Goal: Check status: Check status

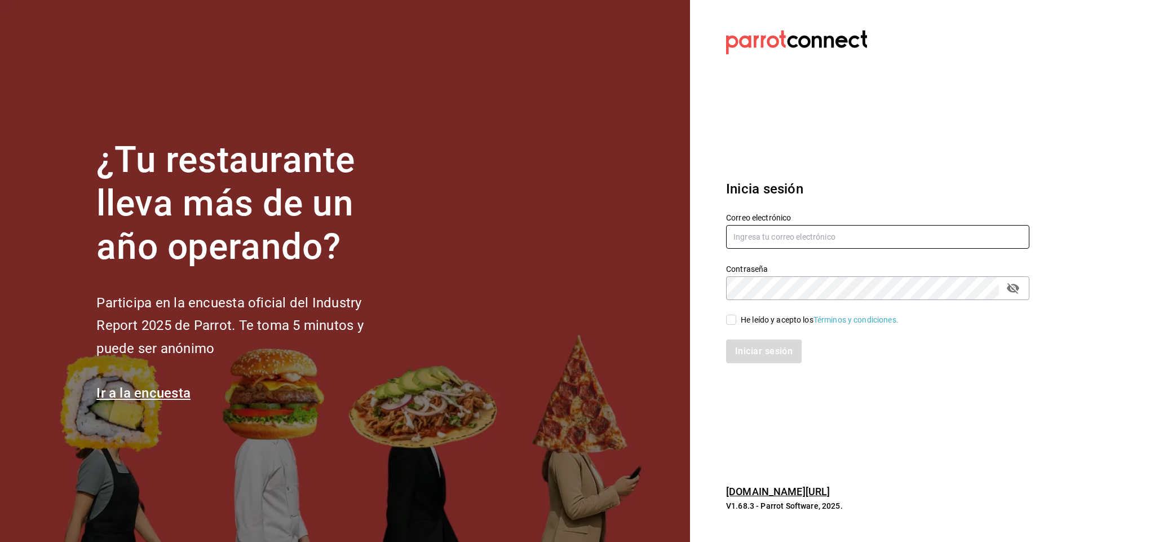
type input "facturacion@parceros.mx"
click at [730, 321] on input "He leído y acepto los Términos y condiciones." at bounding box center [731, 319] width 10 height 10
checkbox input "true"
click at [761, 358] on button "Iniciar sesión" at bounding box center [764, 351] width 77 height 24
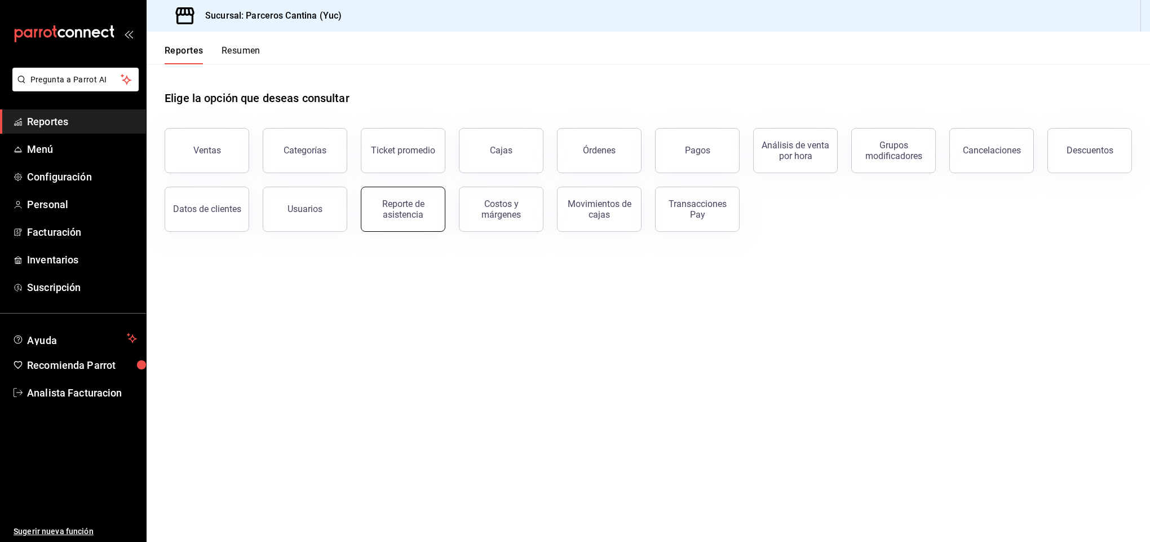
click at [416, 221] on button "Reporte de asistencia" at bounding box center [403, 209] width 85 height 45
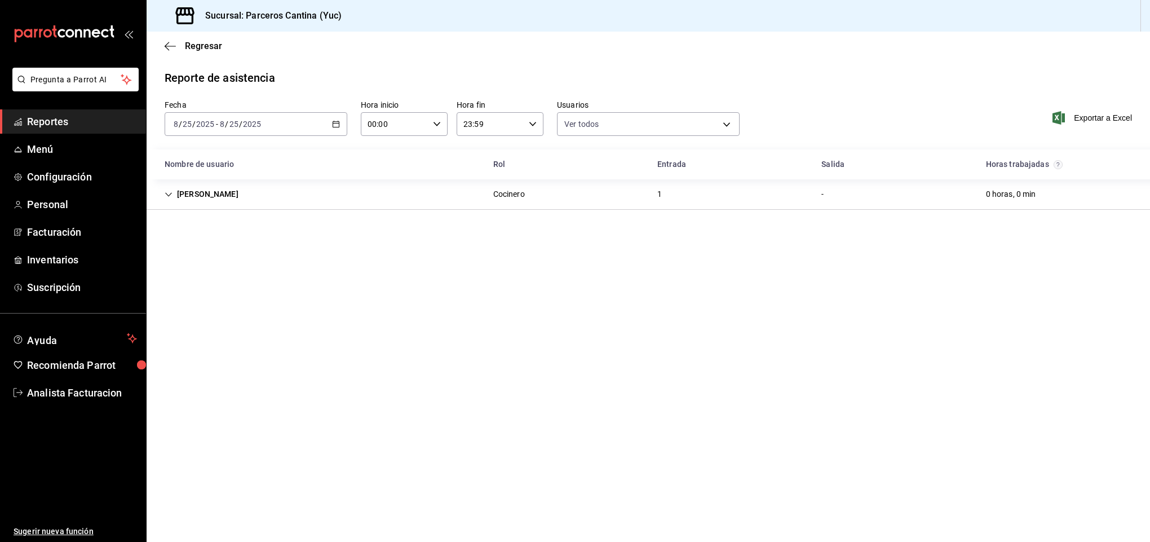
click at [313, 125] on div "2025-08-25 8 / 25 / 2025 - 2025-08-25 8 / 25 / 2025" at bounding box center [256, 124] width 183 height 24
click at [330, 125] on div "2025-08-25 8 / 25 / 2025 - 2025-08-25 8 / 25 / 2025" at bounding box center [256, 124] width 183 height 24
click at [218, 285] on span "Rango de fechas" at bounding box center [217, 285] width 87 height 12
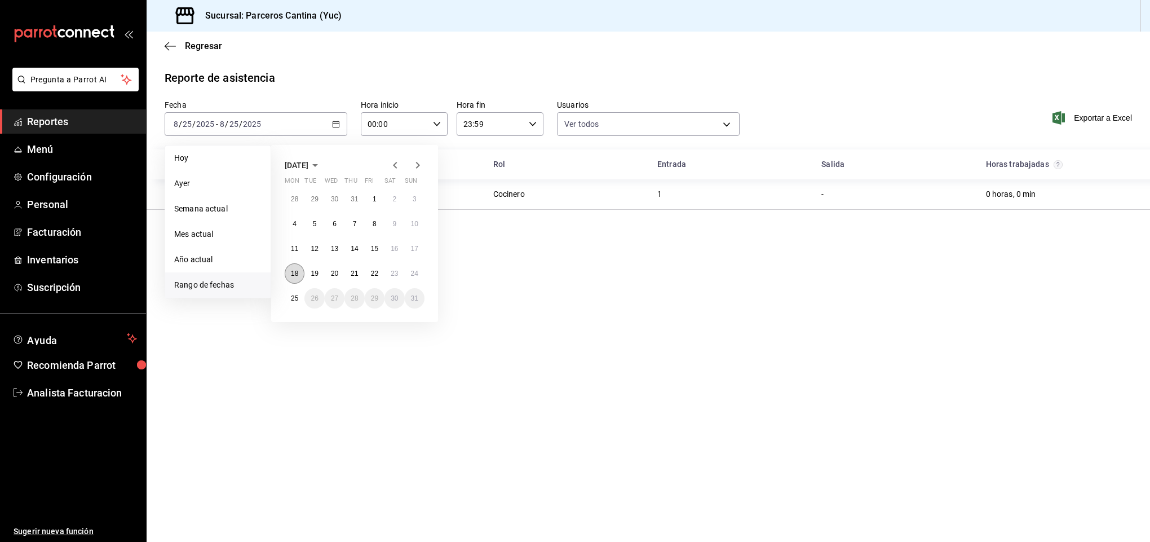
click at [296, 274] on abbr "18" at bounding box center [294, 273] width 7 height 8
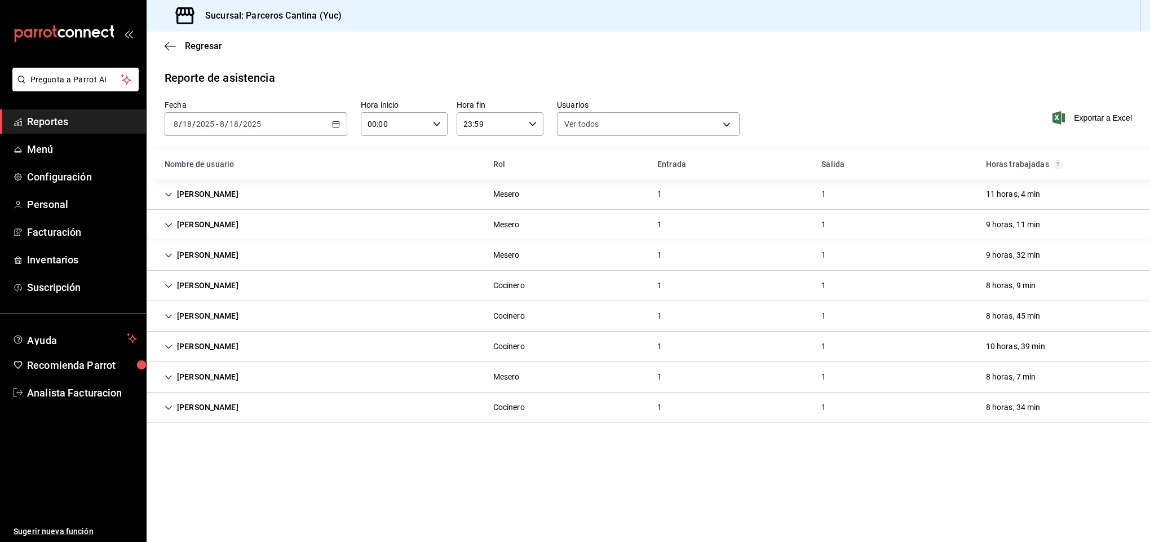
click at [331, 121] on div "2025-08-18 8 / 18 / 2025 - 2025-08-18 8 / 18 / 2025" at bounding box center [256, 124] width 183 height 24
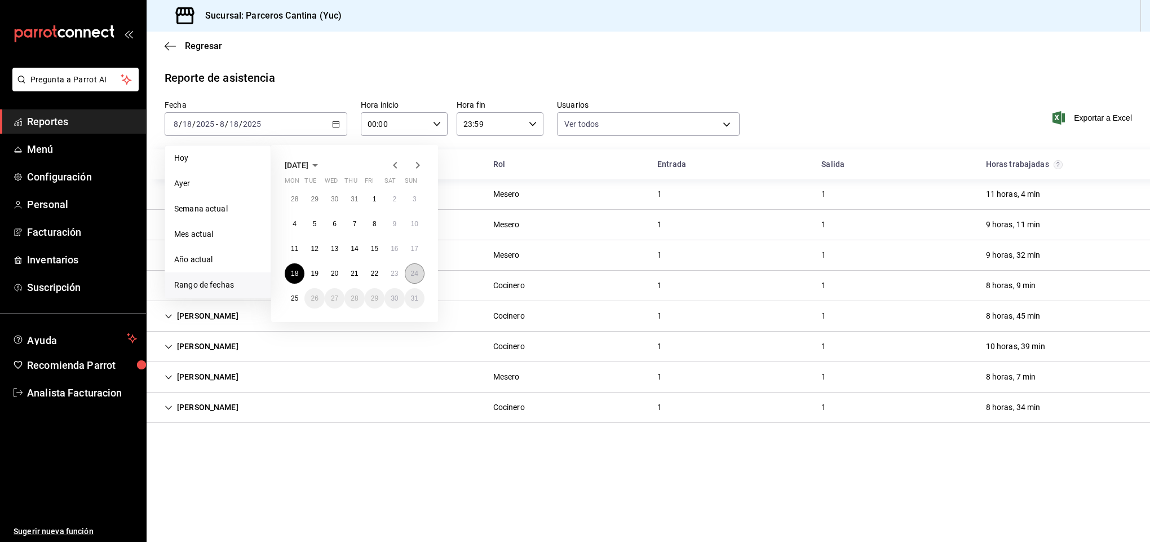
click at [411, 274] on abbr "24" at bounding box center [414, 273] width 7 height 8
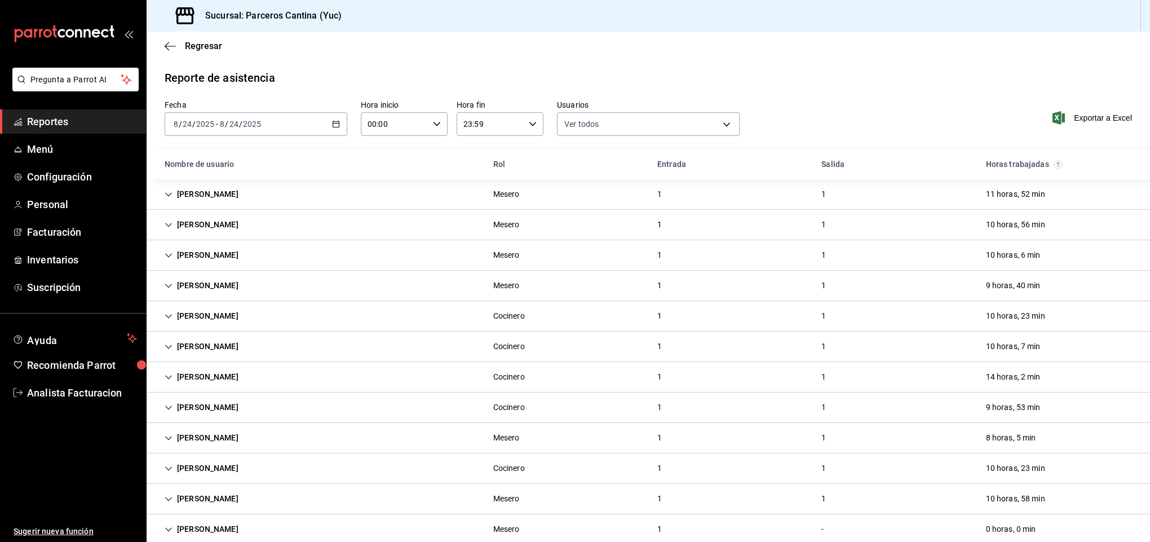
click at [332, 124] on icon "button" at bounding box center [336, 124] width 8 height 8
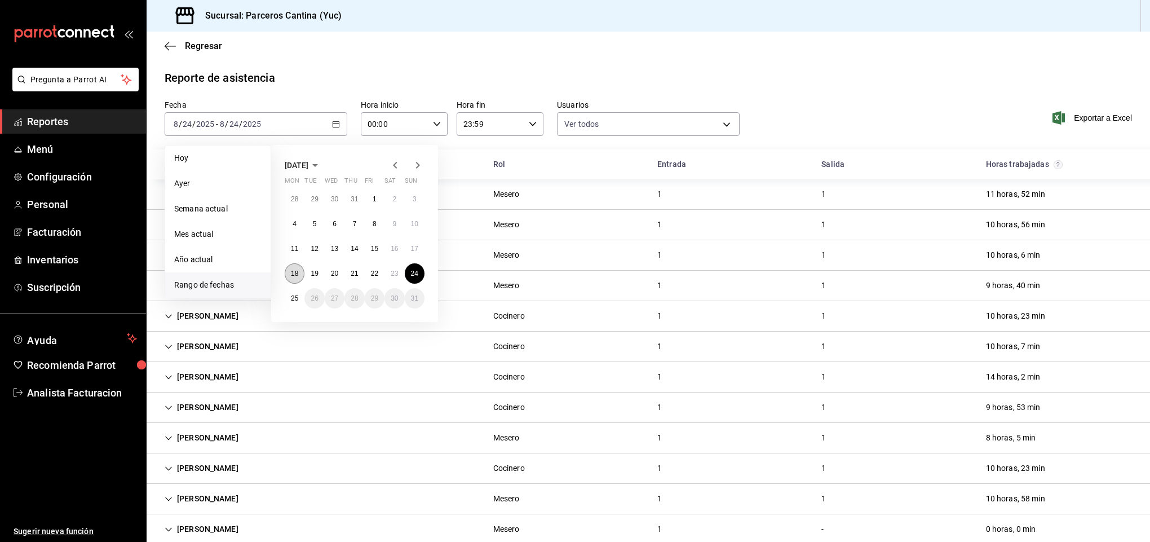
click at [296, 272] on abbr "18" at bounding box center [294, 273] width 7 height 8
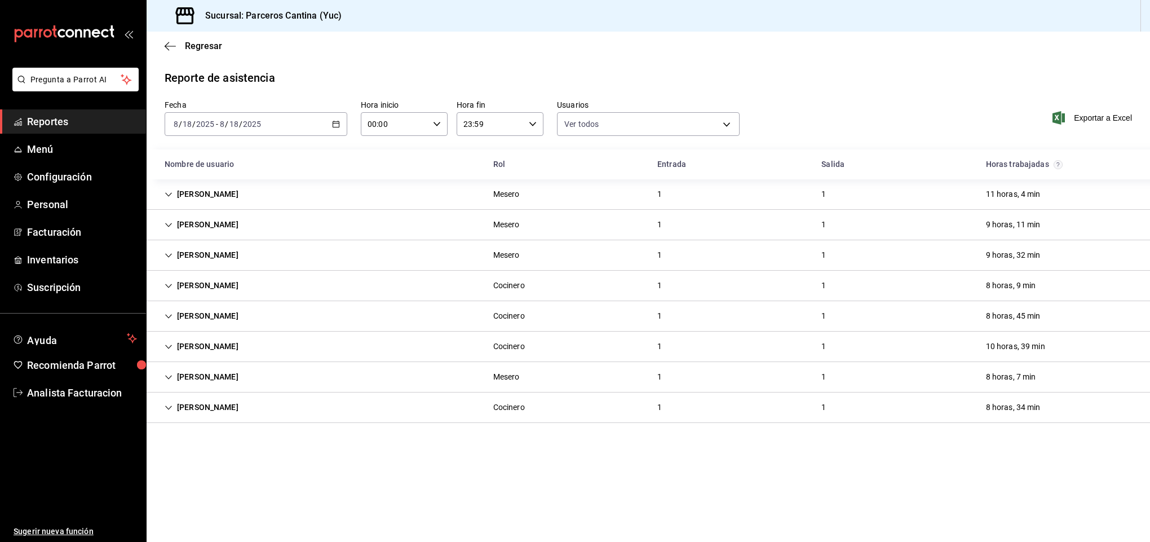
click at [333, 124] on \(Stroke\) "button" at bounding box center [336, 124] width 7 height 6
click at [335, 120] on icon "button" at bounding box center [336, 124] width 8 height 8
click at [334, 126] on icon "button" at bounding box center [336, 124] width 8 height 8
click at [220, 113] on div "2025-08-18 8 / 18 / 2025 - 2025-08-18 8 / 18 / 2025" at bounding box center [256, 124] width 183 height 24
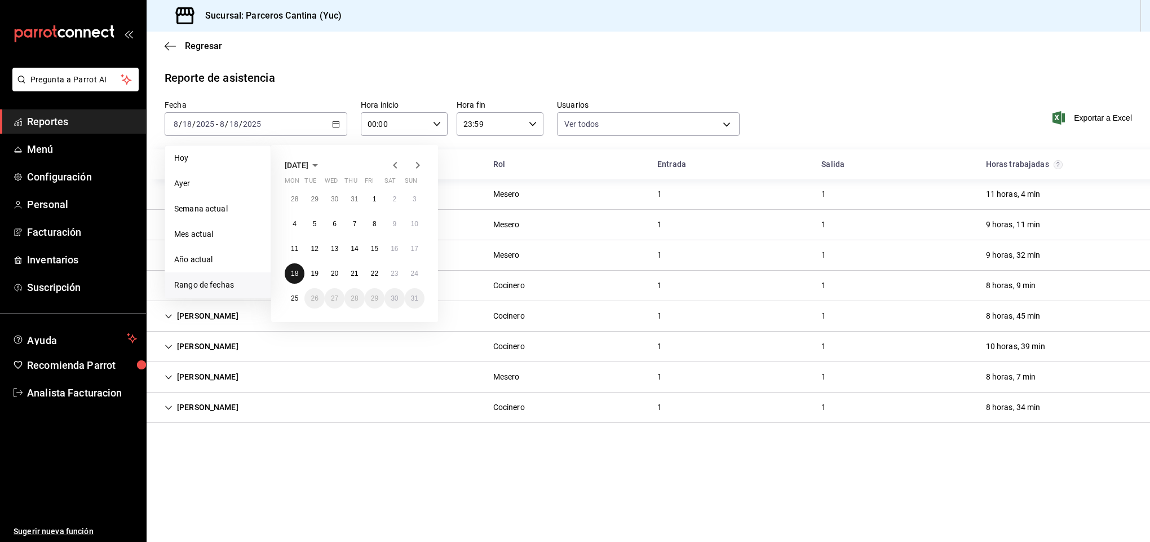
click at [294, 269] on abbr "18" at bounding box center [294, 273] width 7 height 8
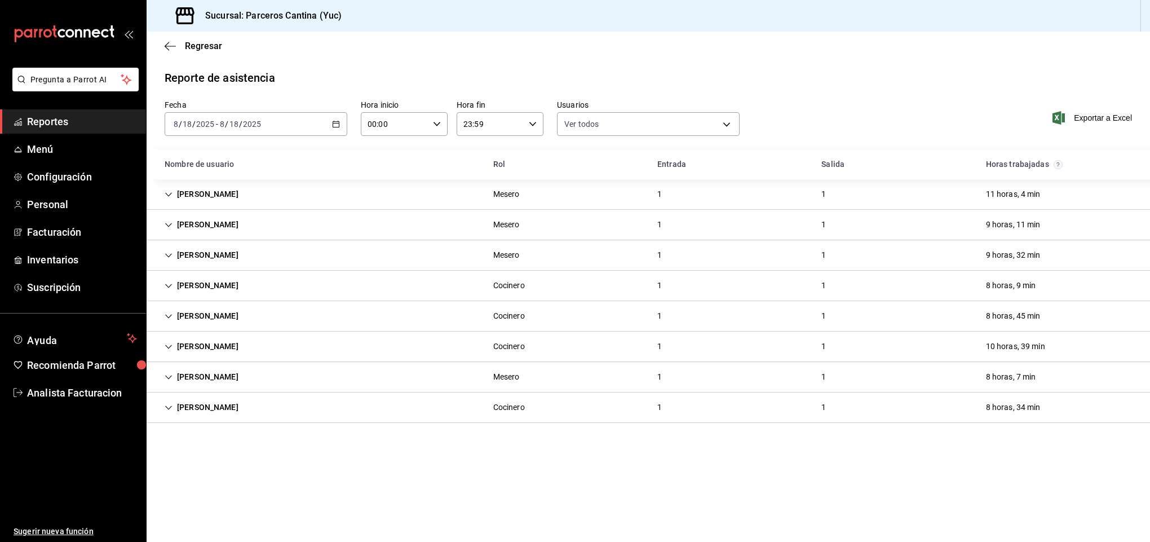
click at [219, 118] on div "2025-08-18 8 / 18 / 2025 - 2025-08-18 8 / 18 / 2025" at bounding box center [256, 124] width 183 height 24
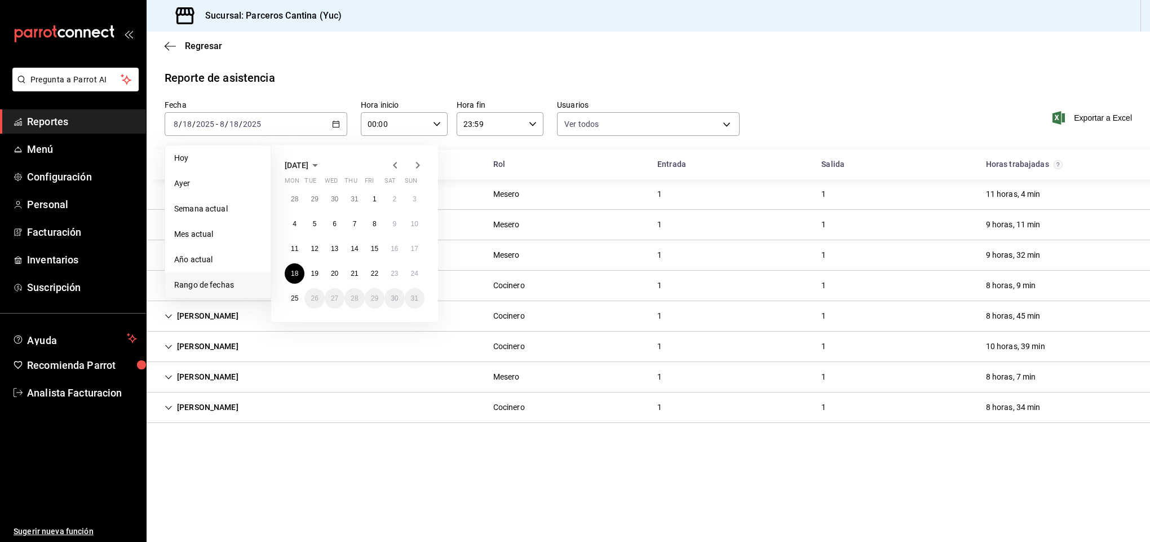
click at [193, 287] on span "Rango de fechas" at bounding box center [217, 285] width 87 height 12
click at [301, 271] on button "18" at bounding box center [295, 273] width 20 height 20
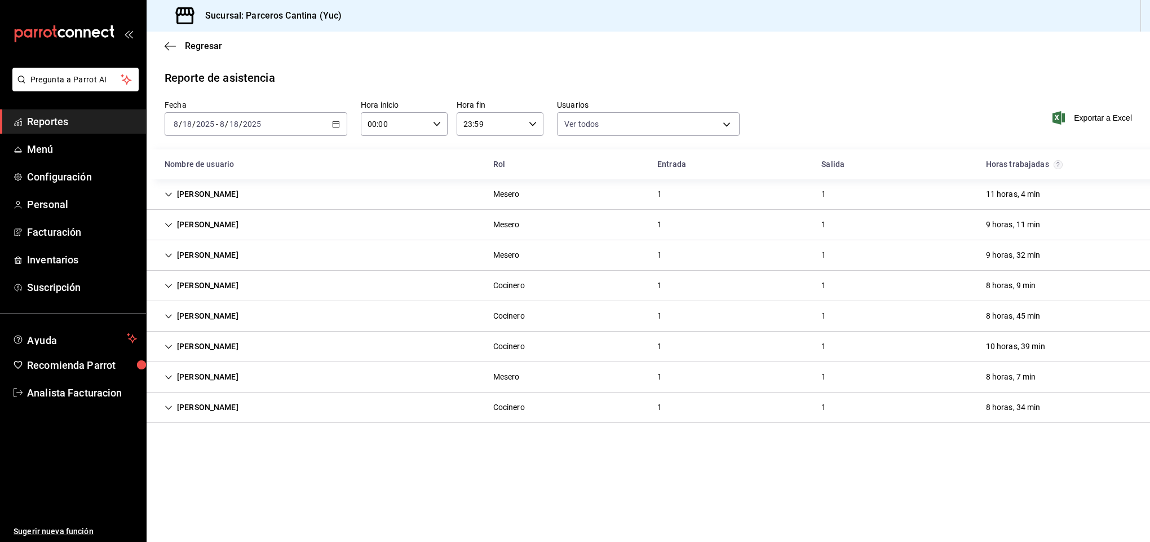
click at [328, 115] on div "2025-08-18 8 / 18 / 2025 - 2025-08-18 8 / 18 / 2025" at bounding box center [256, 124] width 183 height 24
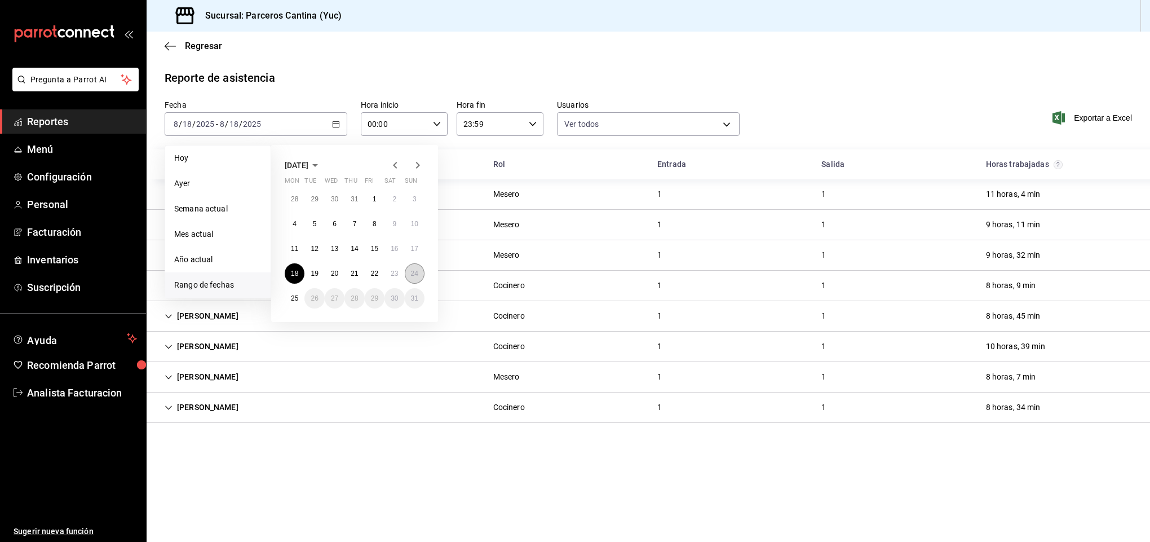
click at [415, 273] on abbr "24" at bounding box center [414, 273] width 7 height 8
click at [416, 271] on abbr "24" at bounding box center [414, 273] width 7 height 8
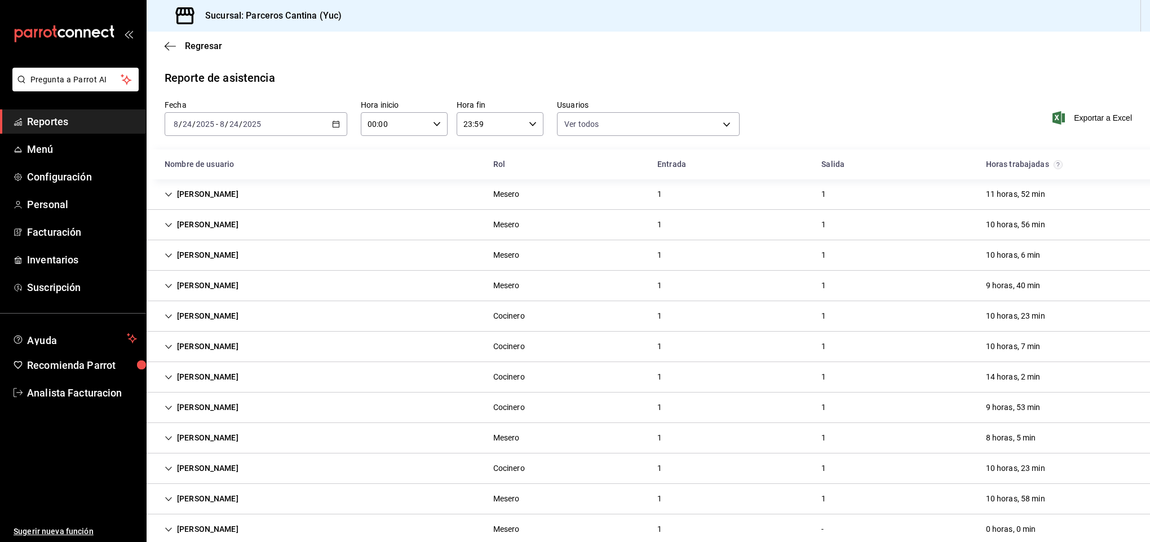
click at [183, 125] on input "24" at bounding box center [187, 123] width 10 height 9
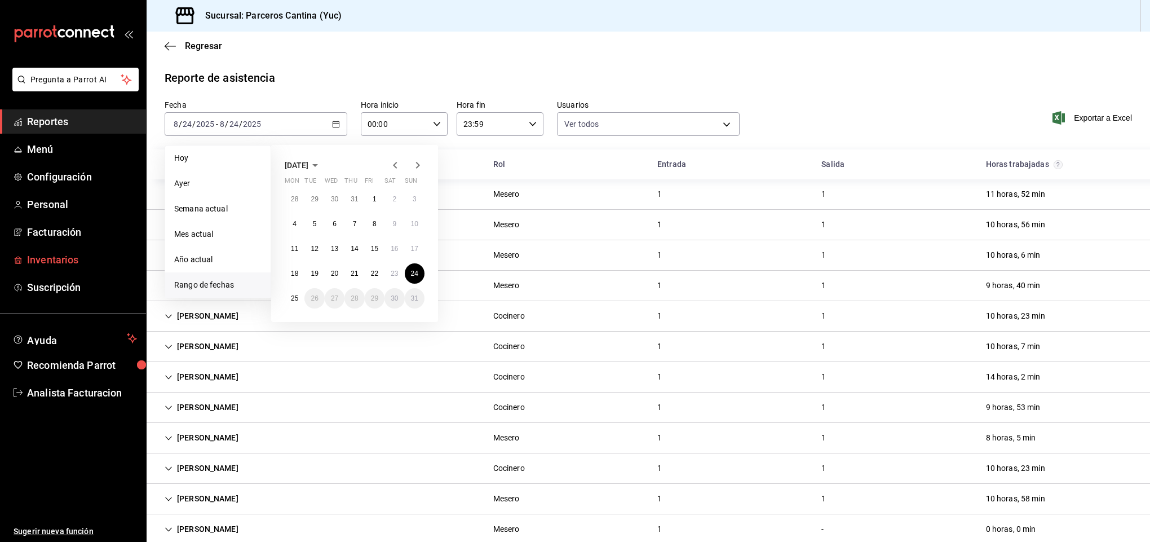
click at [72, 255] on span "Inventarios" at bounding box center [82, 259] width 110 height 15
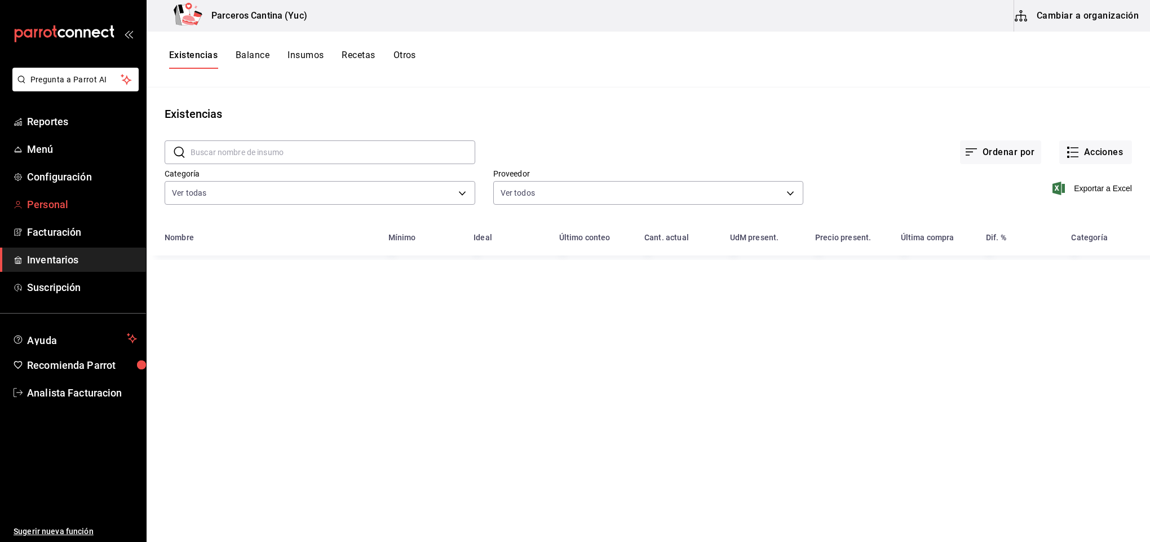
click at [57, 206] on span "Personal" at bounding box center [82, 204] width 110 height 15
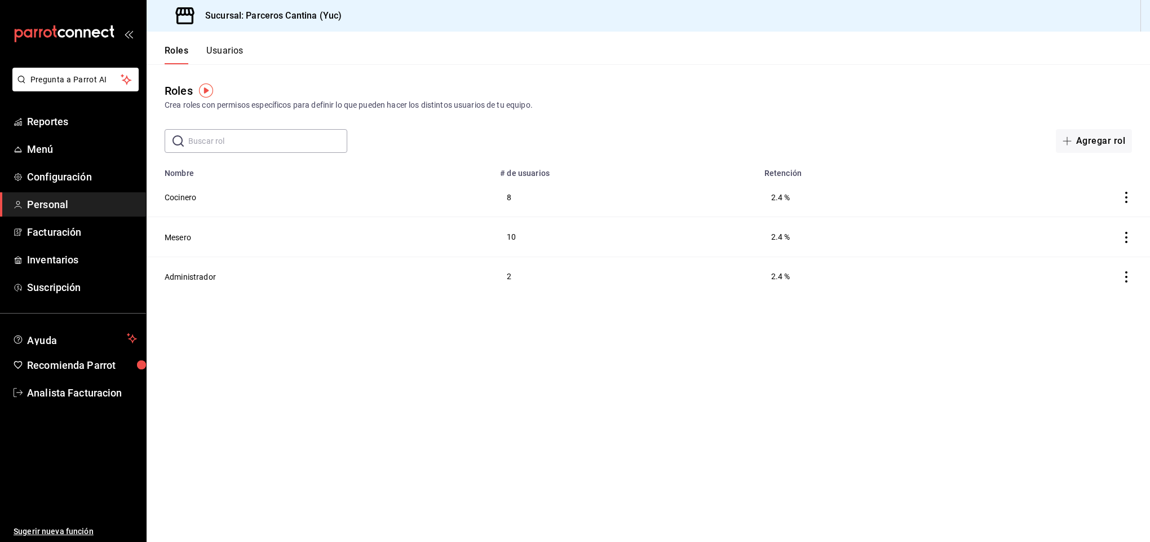
click at [223, 140] on input "text" at bounding box center [267, 141] width 159 height 23
click at [51, 208] on span "Personal" at bounding box center [82, 204] width 110 height 15
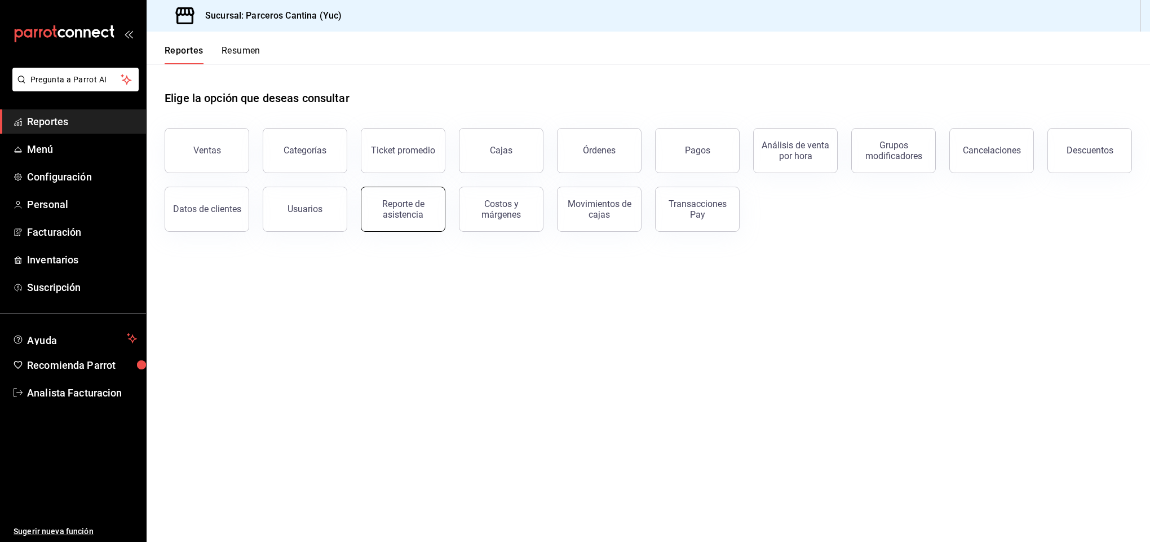
click at [374, 207] on div "Reporte de asistencia" at bounding box center [403, 208] width 70 height 21
click at [374, 207] on html "Pregunta a Parrot AI Reportes Menú Configuración Personal Facturación Inventari…" at bounding box center [575, 271] width 1150 height 542
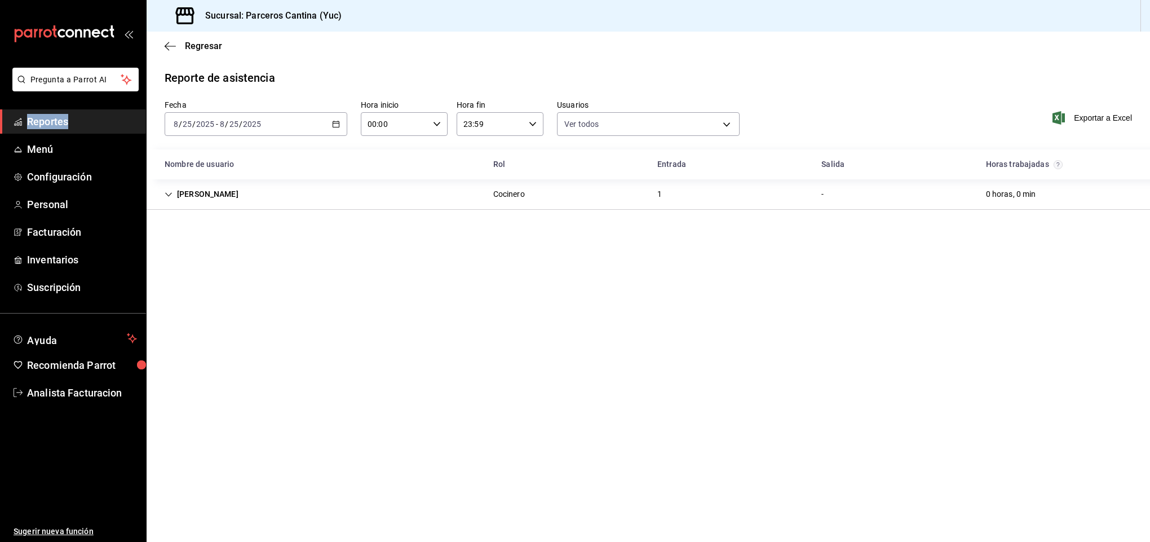
click at [335, 124] on icon "button" at bounding box center [336, 124] width 8 height 8
click at [206, 280] on span "Rango de fechas" at bounding box center [217, 285] width 87 height 12
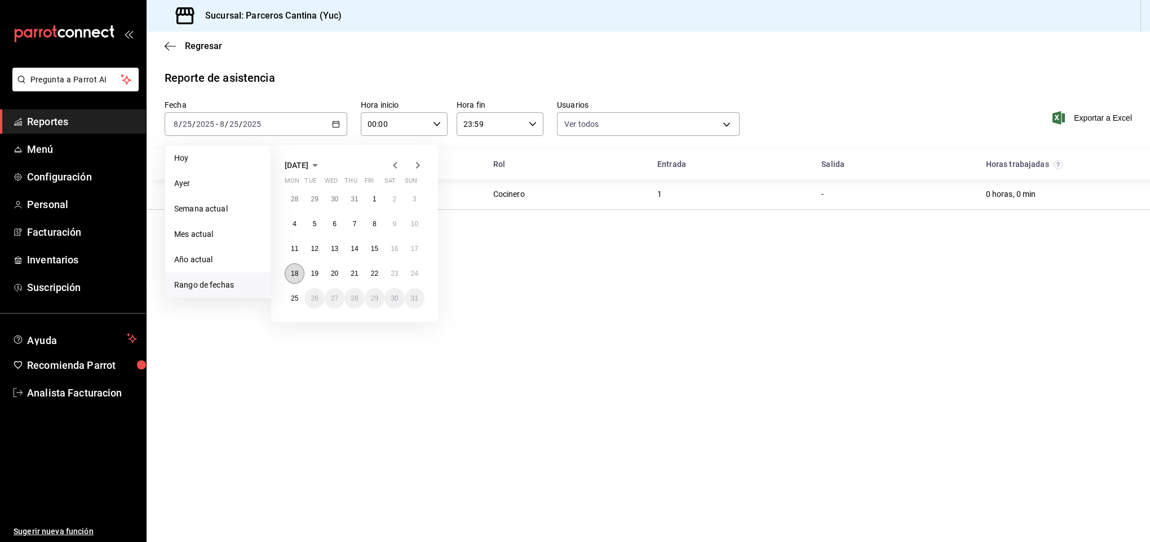
click at [290, 271] on button "18" at bounding box center [295, 273] width 20 height 20
click at [414, 274] on abbr "24" at bounding box center [414, 273] width 7 height 8
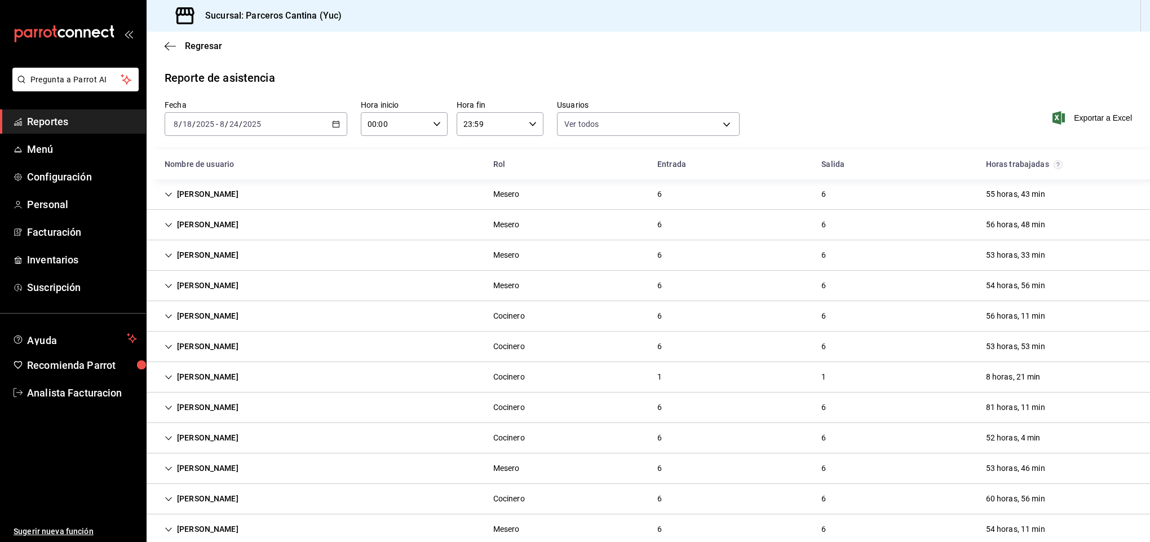
scroll to position [31, 0]
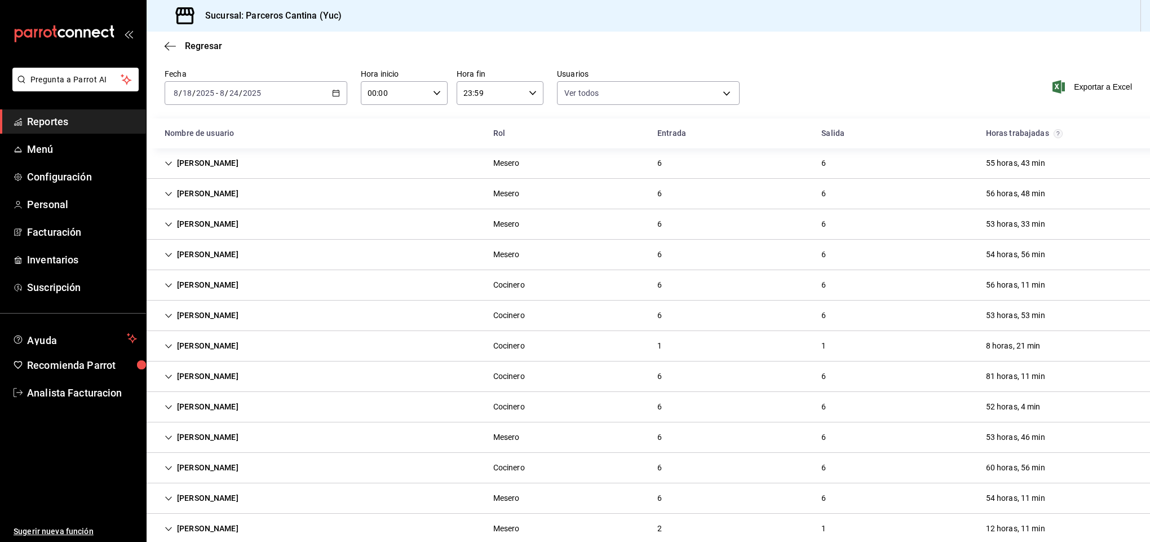
click at [190, 441] on div "[PERSON_NAME]" at bounding box center [202, 437] width 92 height 21
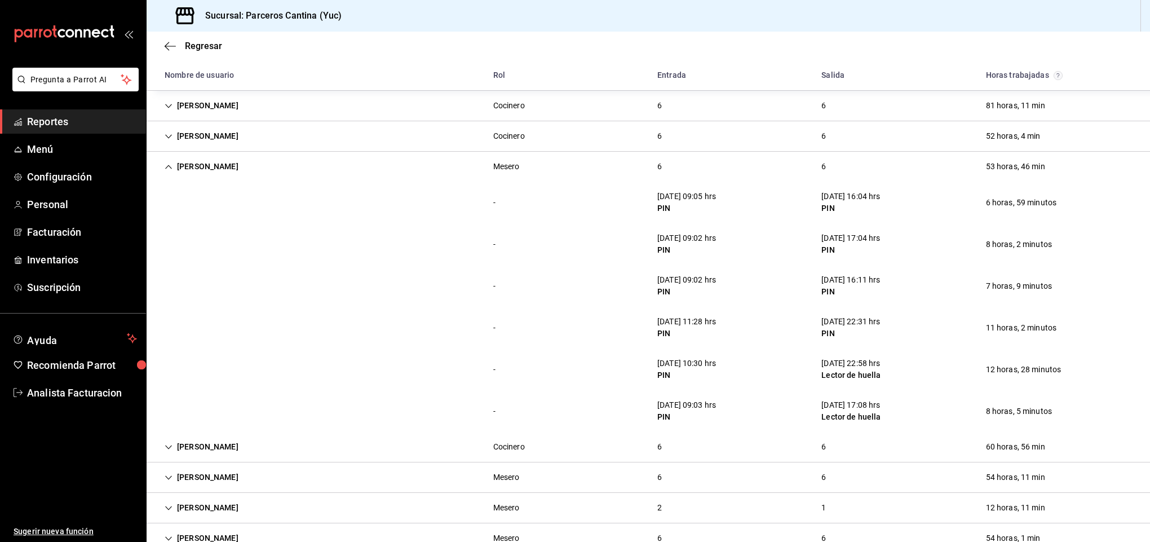
scroll to position [364, 0]
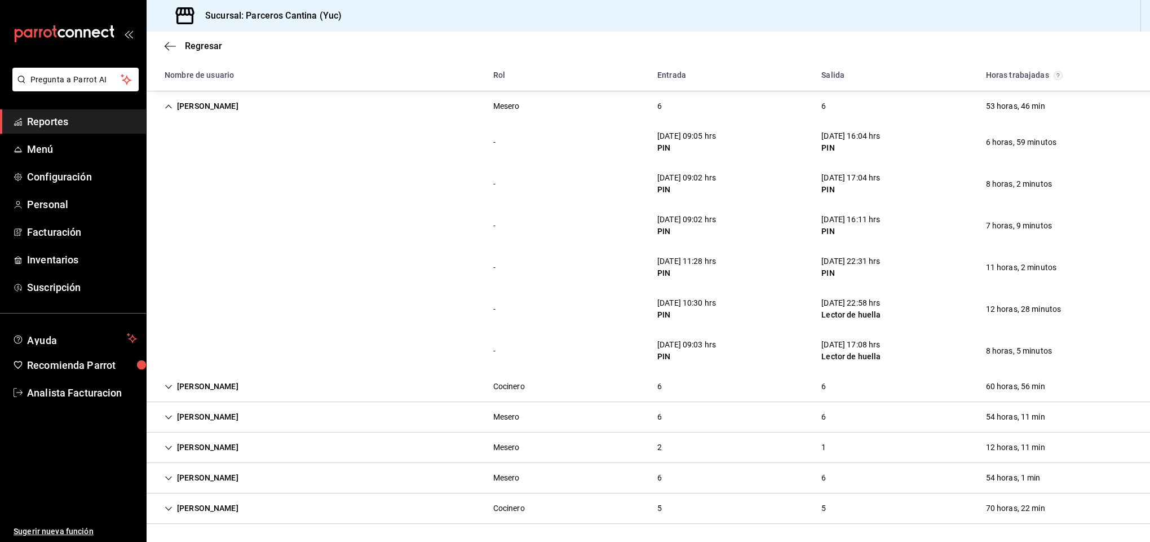
click at [569, 288] on div "- 23/08/25 10:30 hrs PIN 23/08/25 22:58 hrs Lector de huella 12 horas, 28 minut…" at bounding box center [648, 309] width 1003 height 42
click at [198, 104] on div "[PERSON_NAME]" at bounding box center [202, 106] width 92 height 21
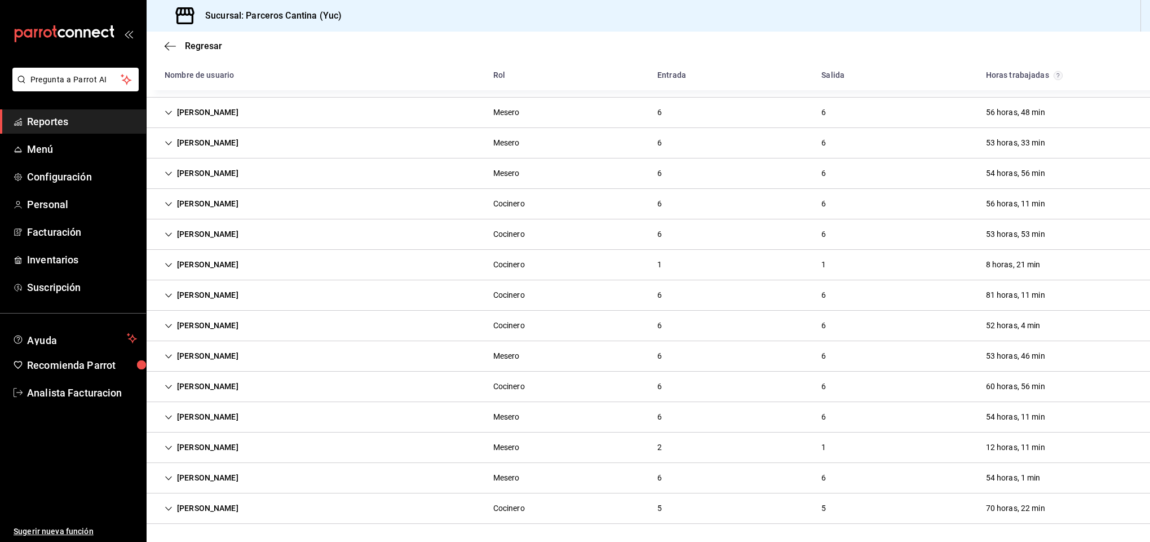
scroll to position [116, 0]
click at [195, 166] on div "[PERSON_NAME]" at bounding box center [202, 173] width 92 height 21
click at [213, 171] on div "[PERSON_NAME]" at bounding box center [202, 173] width 92 height 21
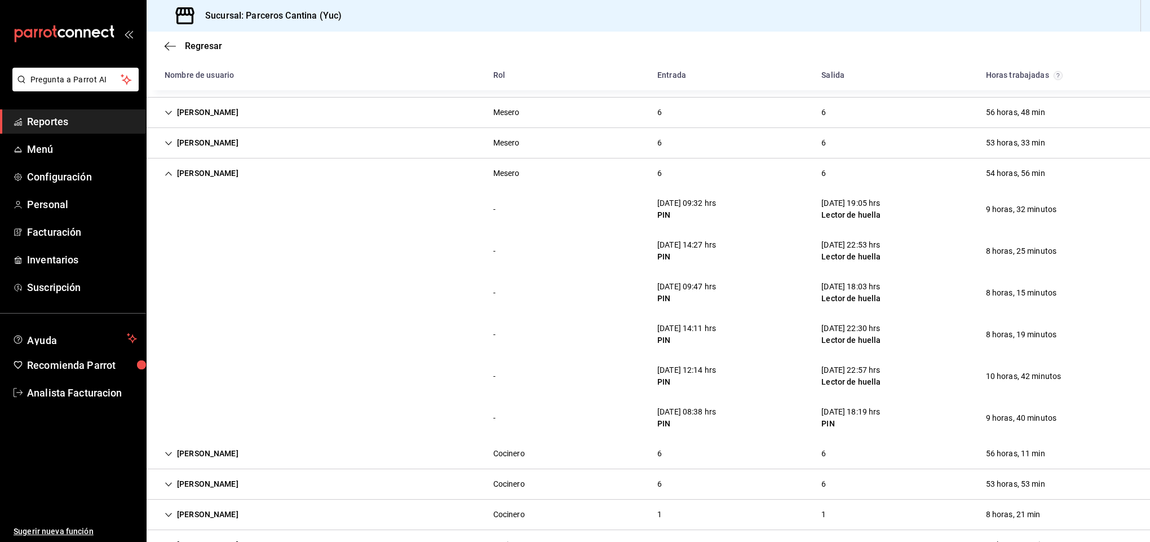
scroll to position [85, 0]
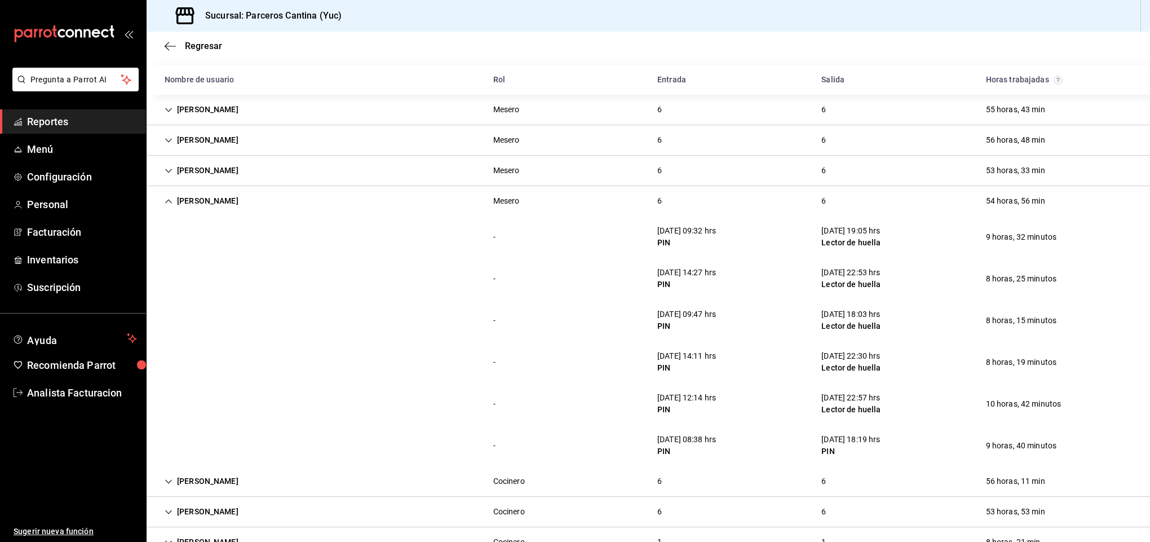
click at [198, 203] on div "[PERSON_NAME]" at bounding box center [202, 200] width 92 height 21
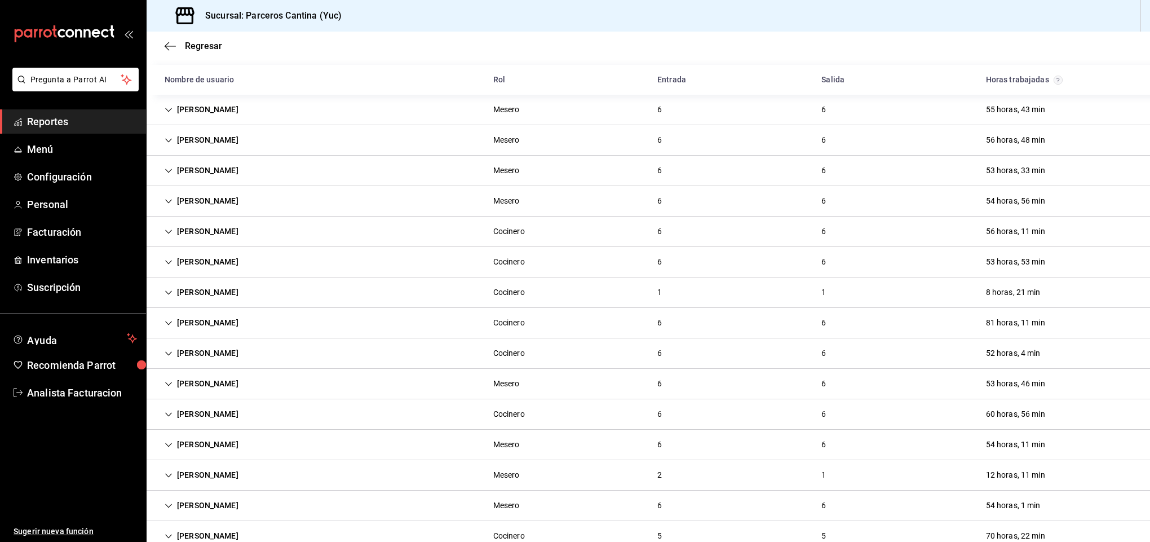
click at [196, 107] on div "[PERSON_NAME]" at bounding box center [202, 109] width 92 height 21
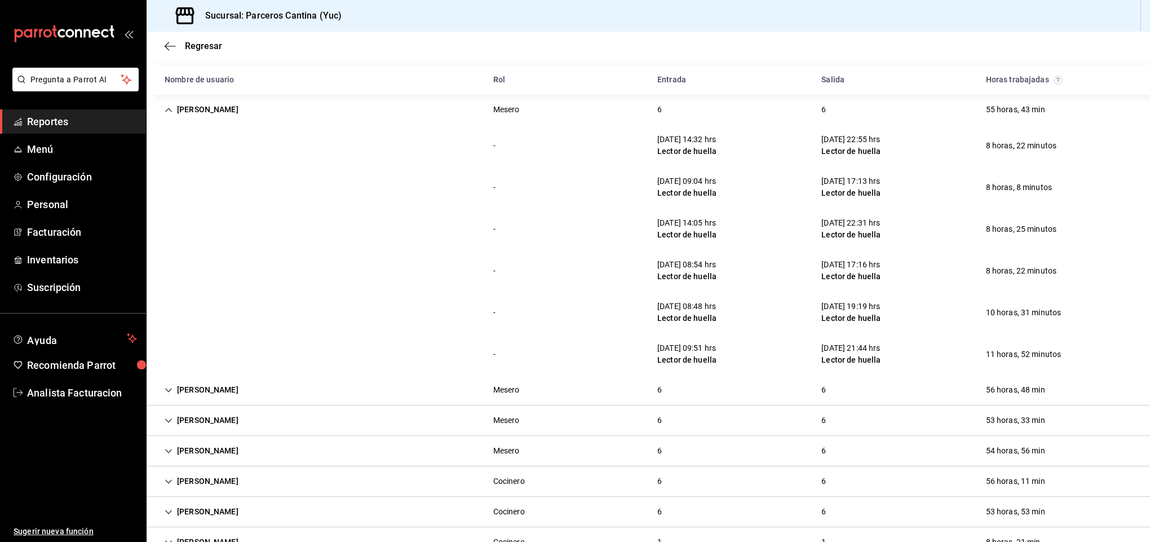
click at [202, 110] on div "[PERSON_NAME]" at bounding box center [202, 109] width 92 height 21
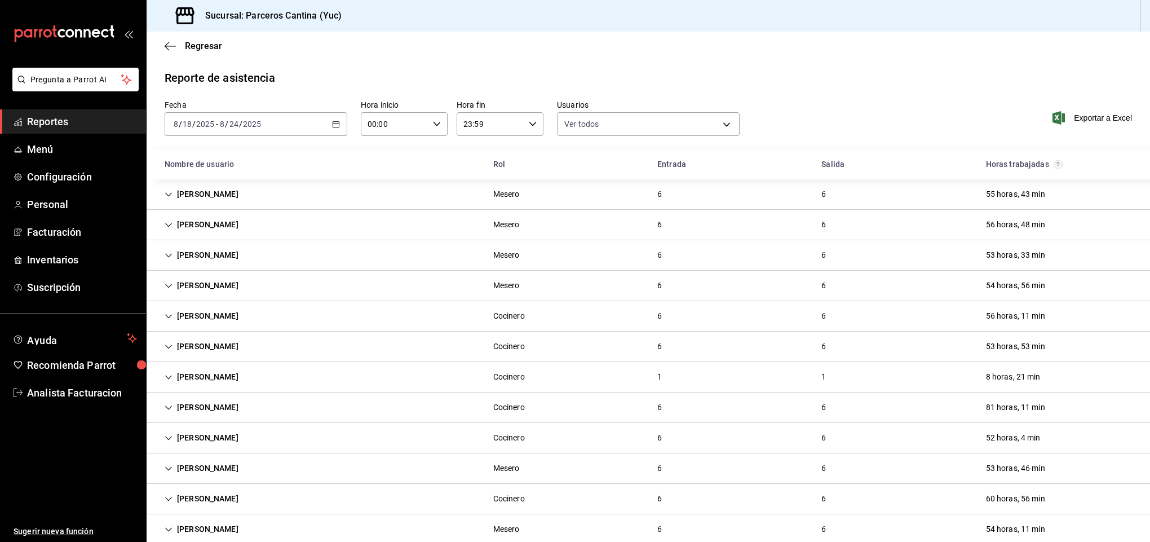
scroll to position [116, 0]
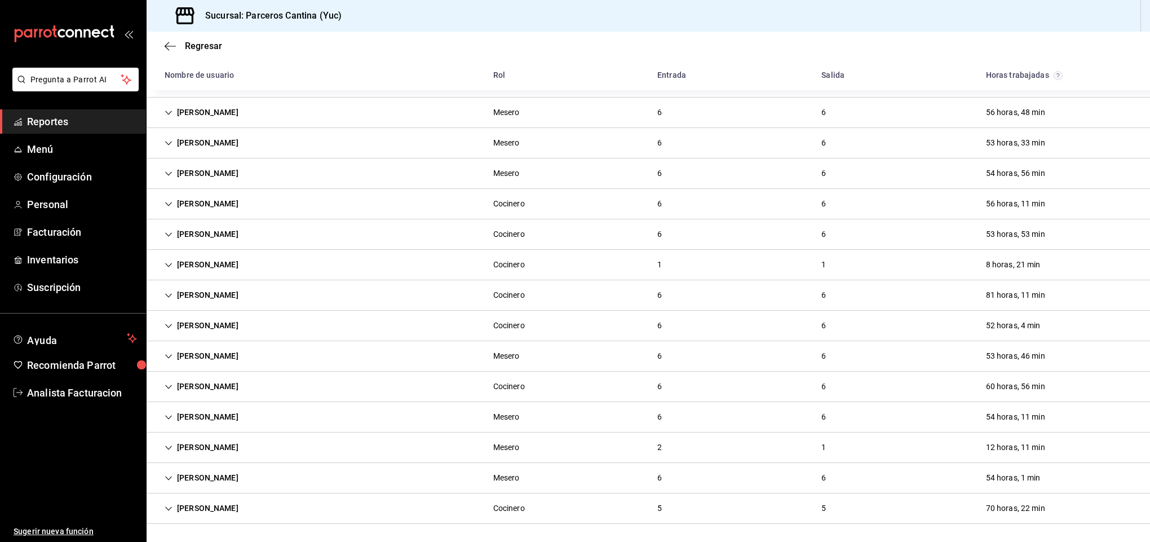
click at [202, 420] on div "[PERSON_NAME]" at bounding box center [202, 416] width 92 height 21
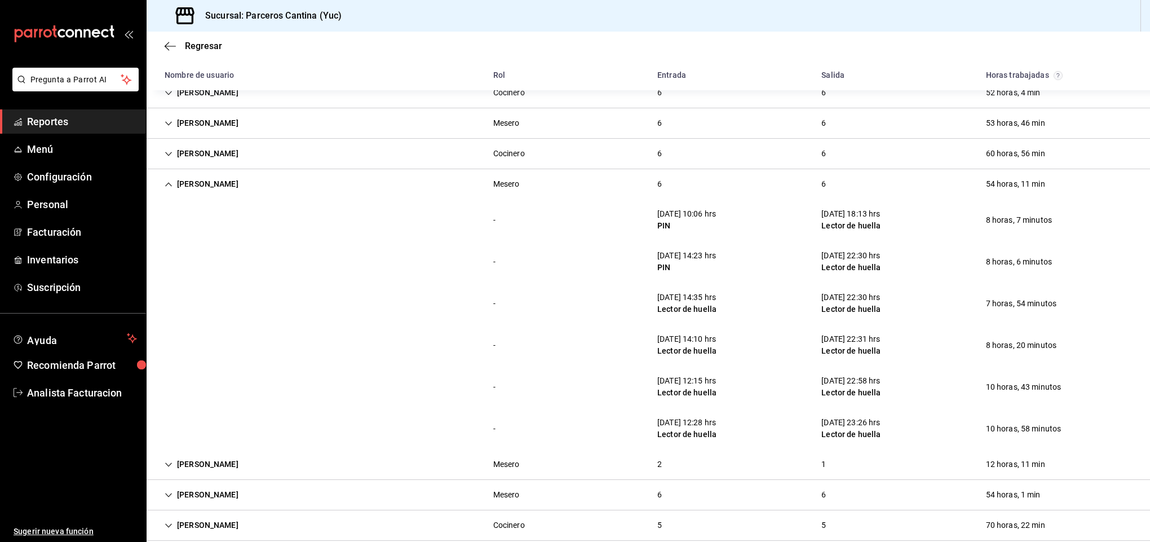
scroll to position [352, 0]
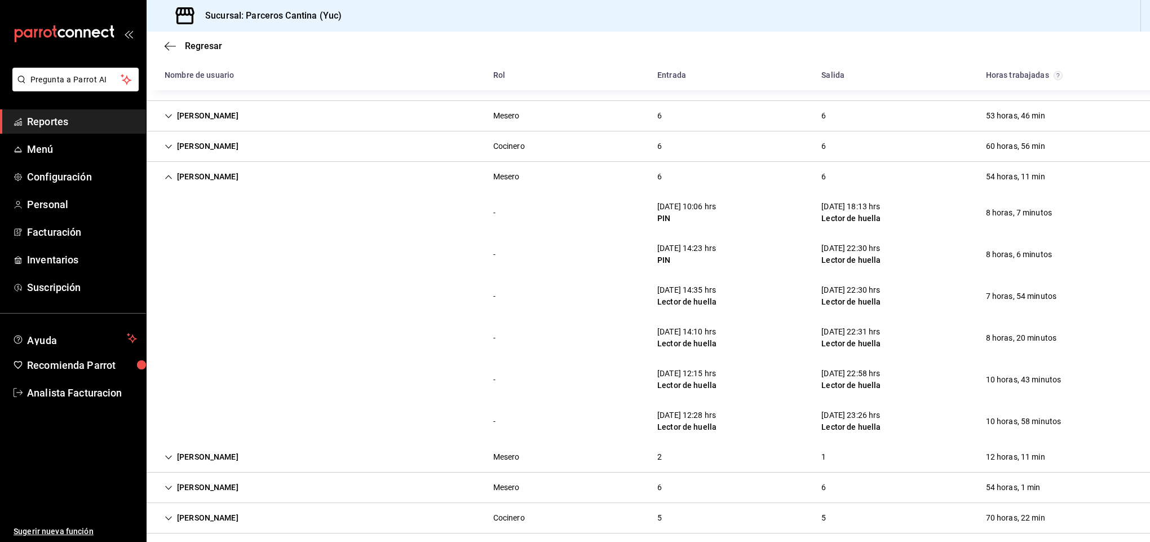
click at [194, 173] on div "[PERSON_NAME]" at bounding box center [202, 176] width 92 height 21
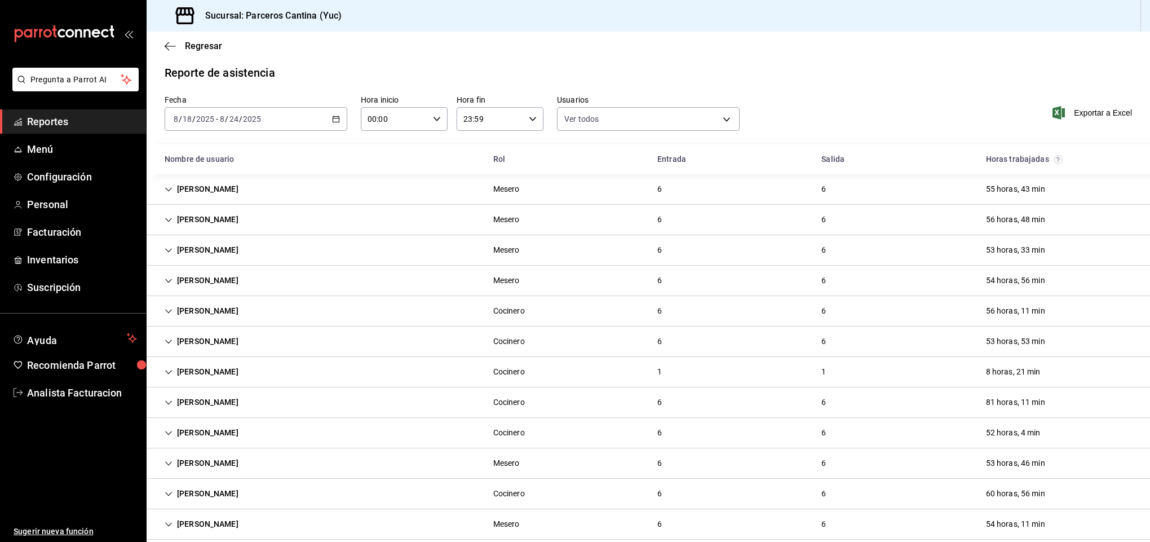
scroll to position [0, 0]
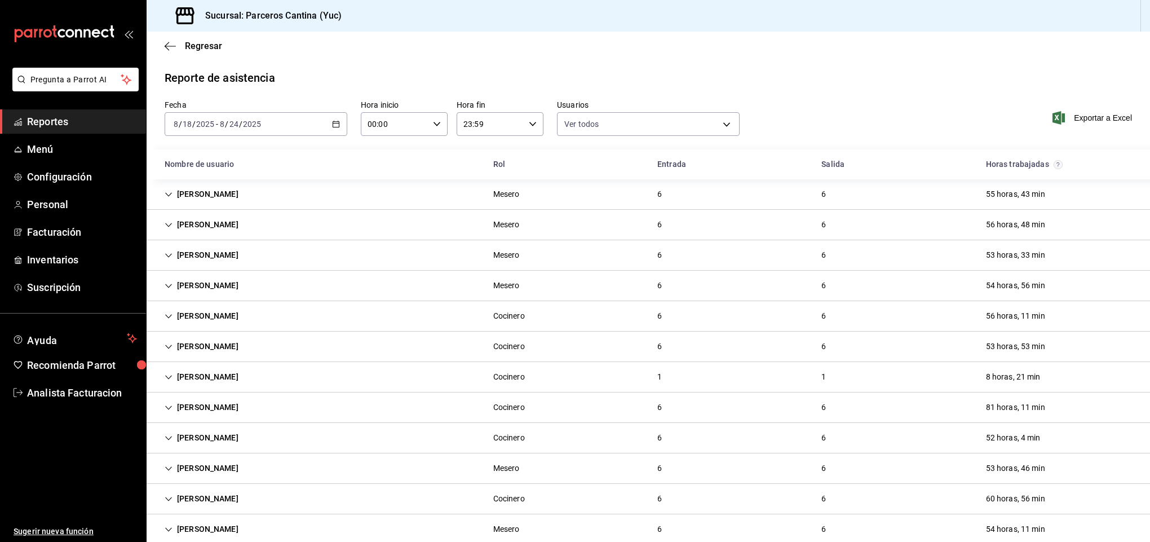
click at [214, 225] on div "[PERSON_NAME]" at bounding box center [202, 224] width 92 height 21
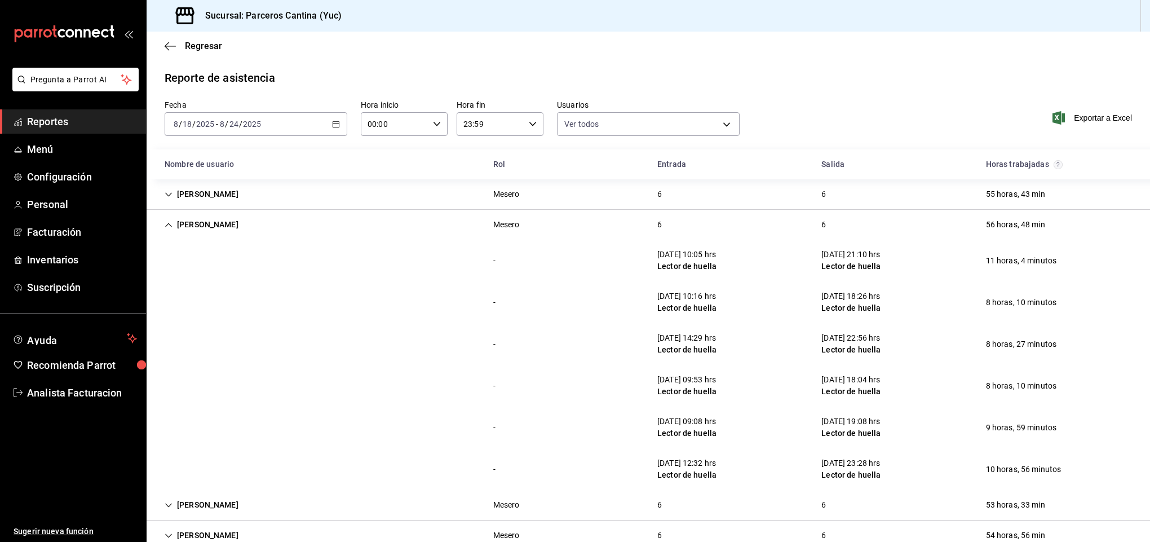
click at [210, 227] on div "[PERSON_NAME]" at bounding box center [202, 224] width 92 height 21
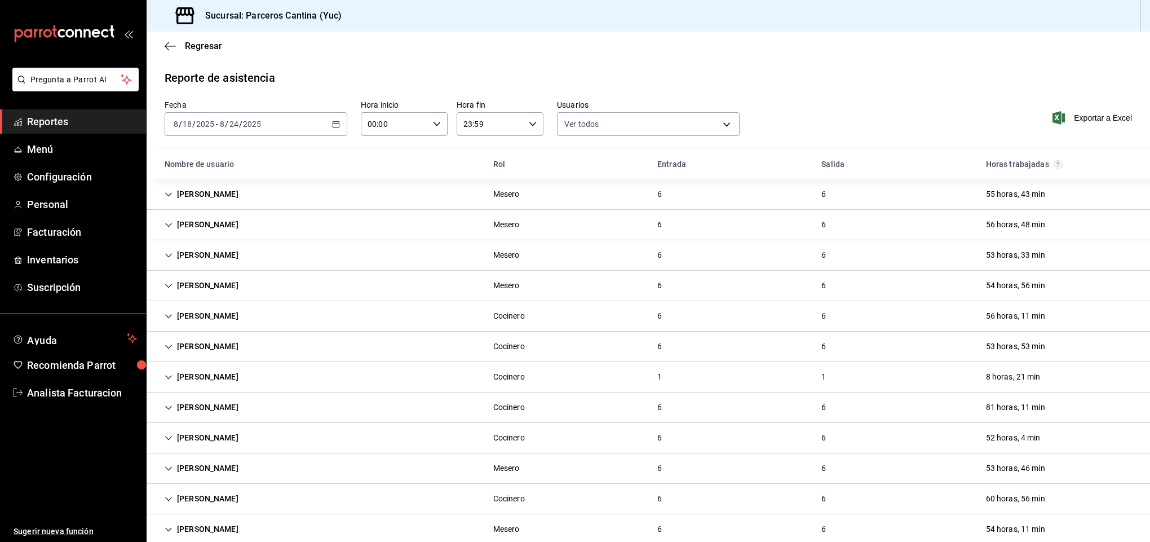
click at [219, 246] on div "[PERSON_NAME]" at bounding box center [202, 255] width 92 height 21
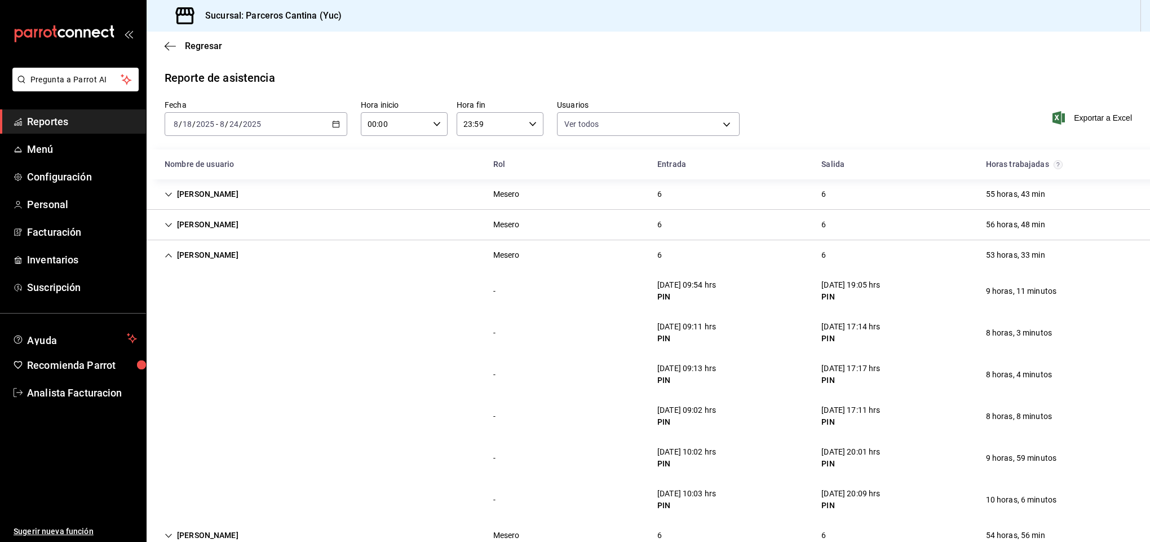
scroll to position [85, 0]
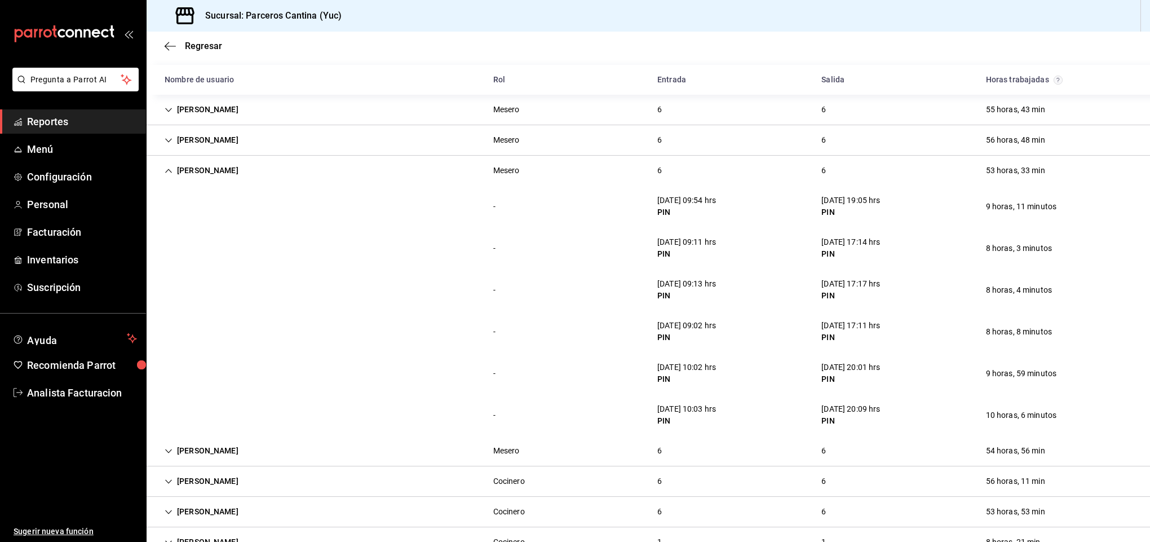
click at [205, 163] on div "[PERSON_NAME]" at bounding box center [202, 170] width 92 height 21
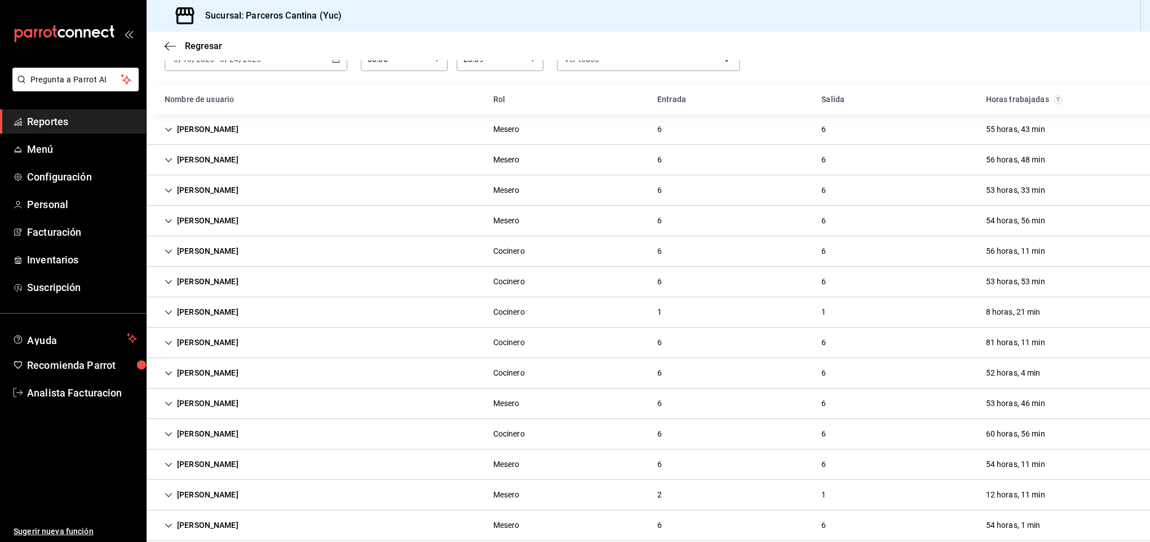
scroll to position [99, 0]
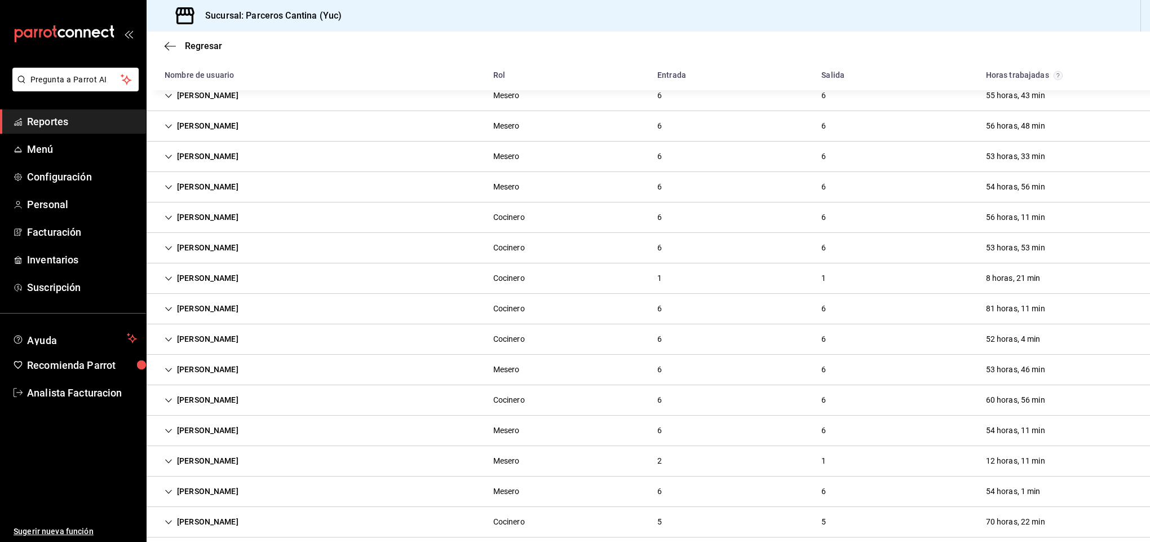
click at [212, 462] on div "[PERSON_NAME]" at bounding box center [202, 460] width 92 height 21
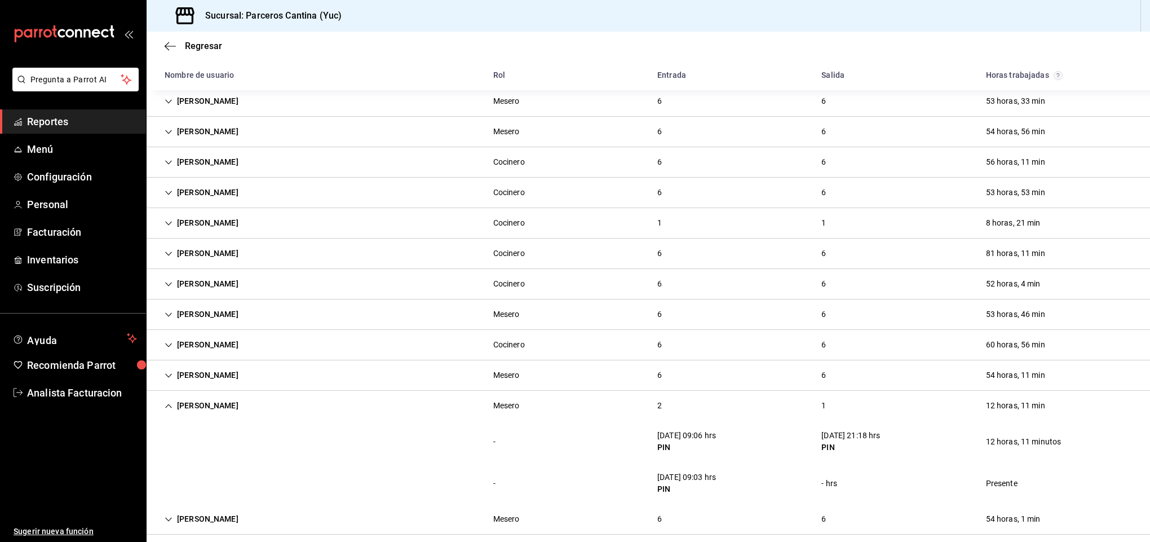
scroll to position [198, 0]
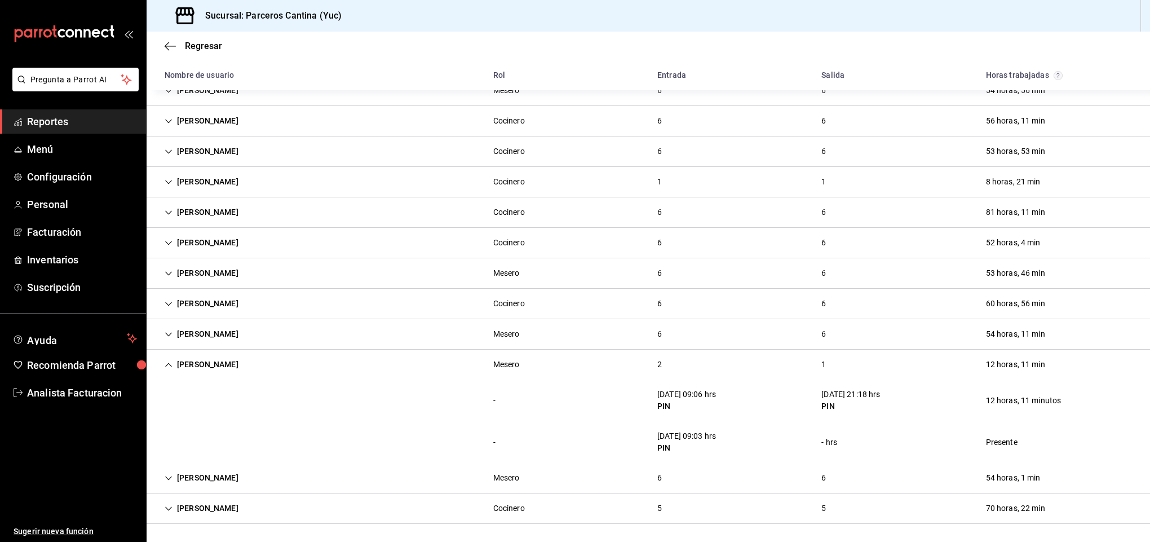
click at [192, 360] on div "[PERSON_NAME]" at bounding box center [202, 364] width 92 height 21
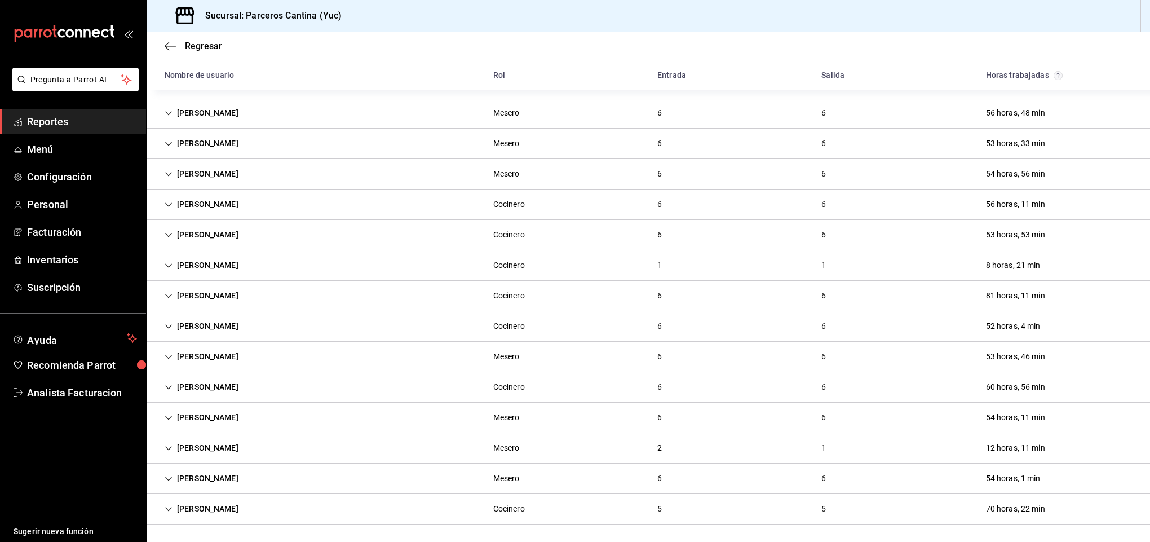
scroll to position [116, 0]
click at [194, 474] on div "[PERSON_NAME]" at bounding box center [202, 477] width 92 height 21
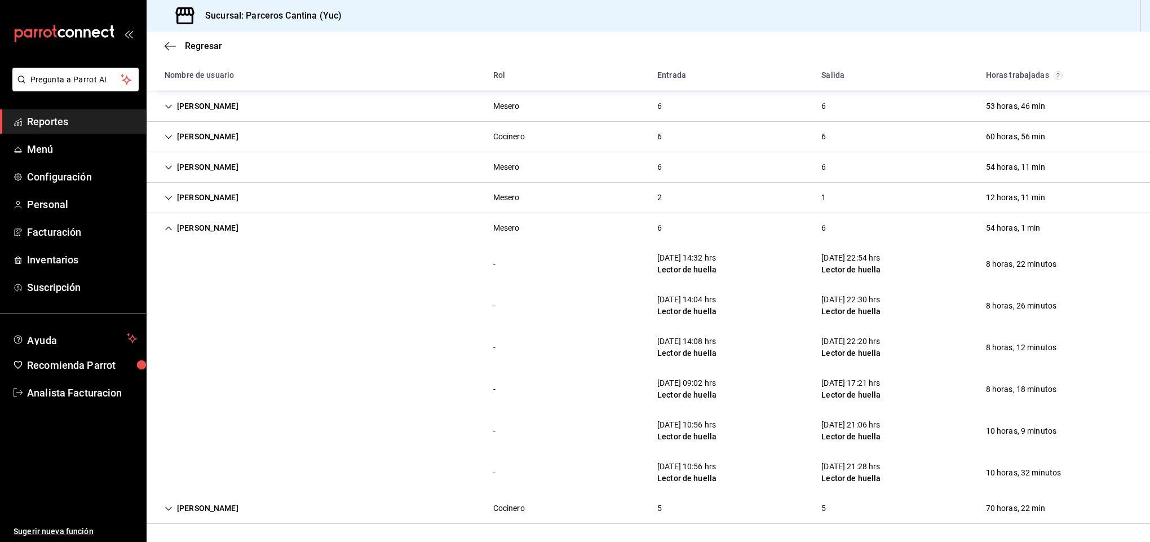
scroll to position [364, 0]
click at [198, 223] on div "[PERSON_NAME]" at bounding box center [202, 228] width 92 height 21
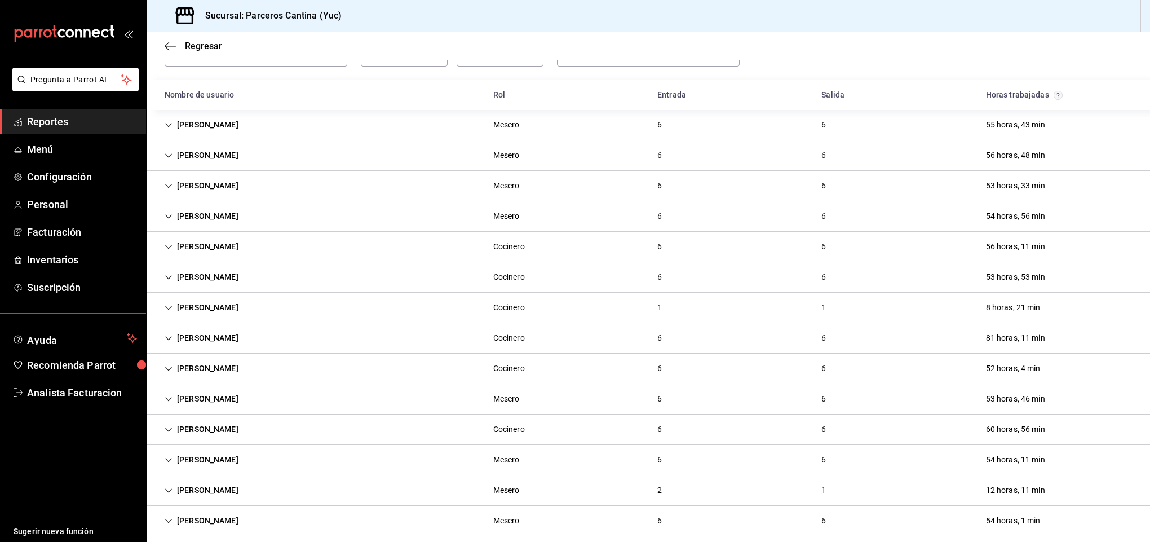
scroll to position [85, 0]
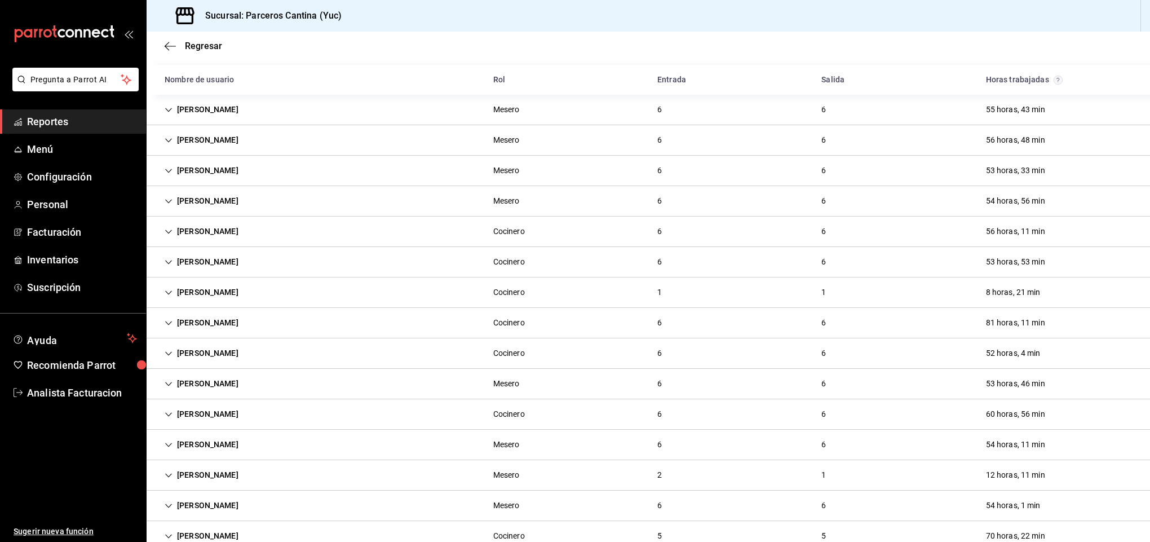
click at [185, 416] on div "[PERSON_NAME]" at bounding box center [202, 414] width 92 height 21
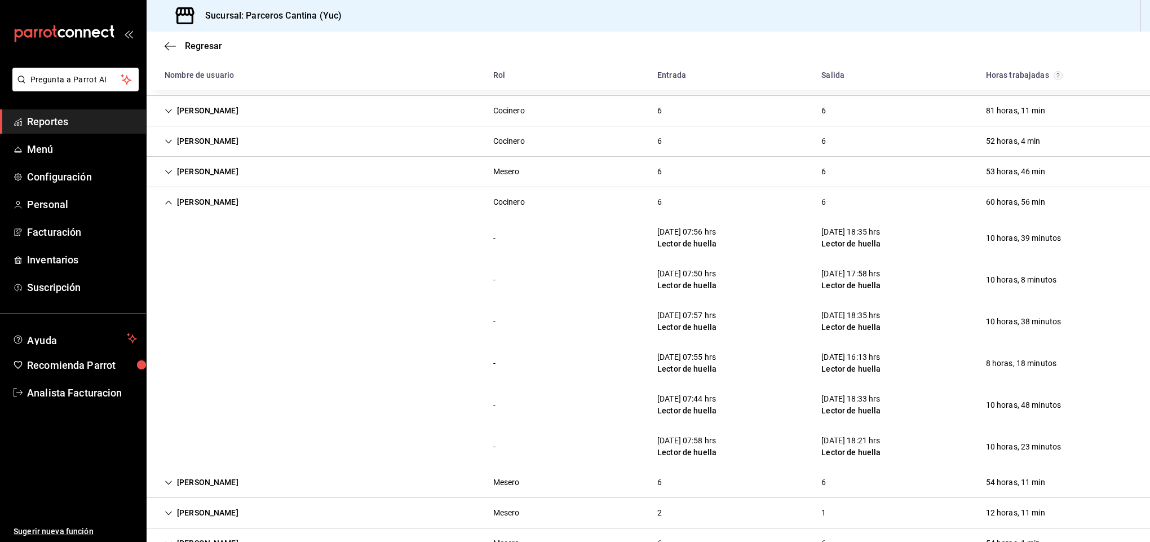
scroll to position [321, 0]
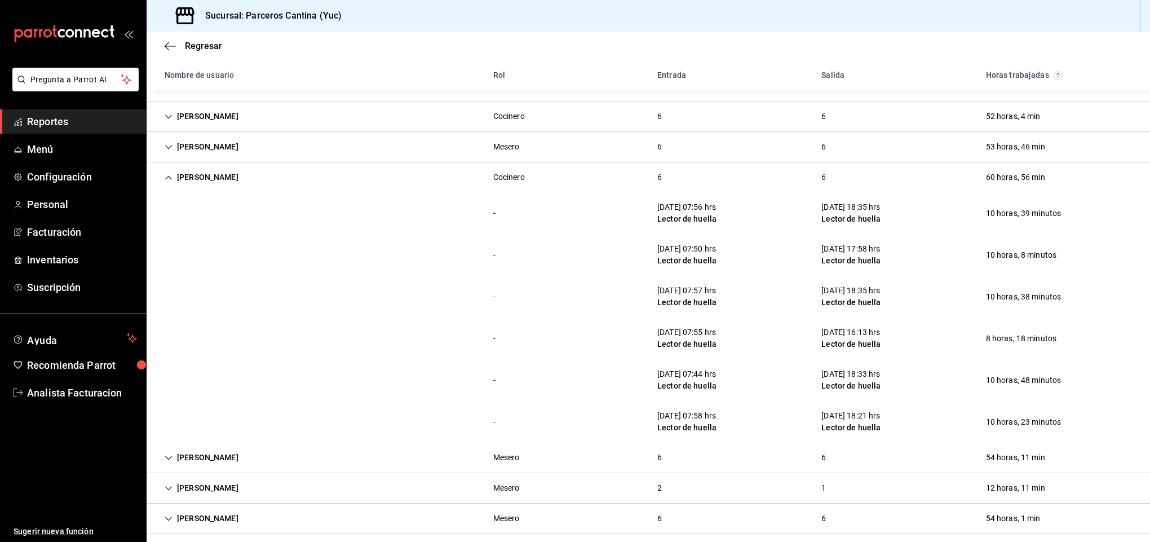
click at [196, 176] on div "[PERSON_NAME]" at bounding box center [202, 177] width 92 height 21
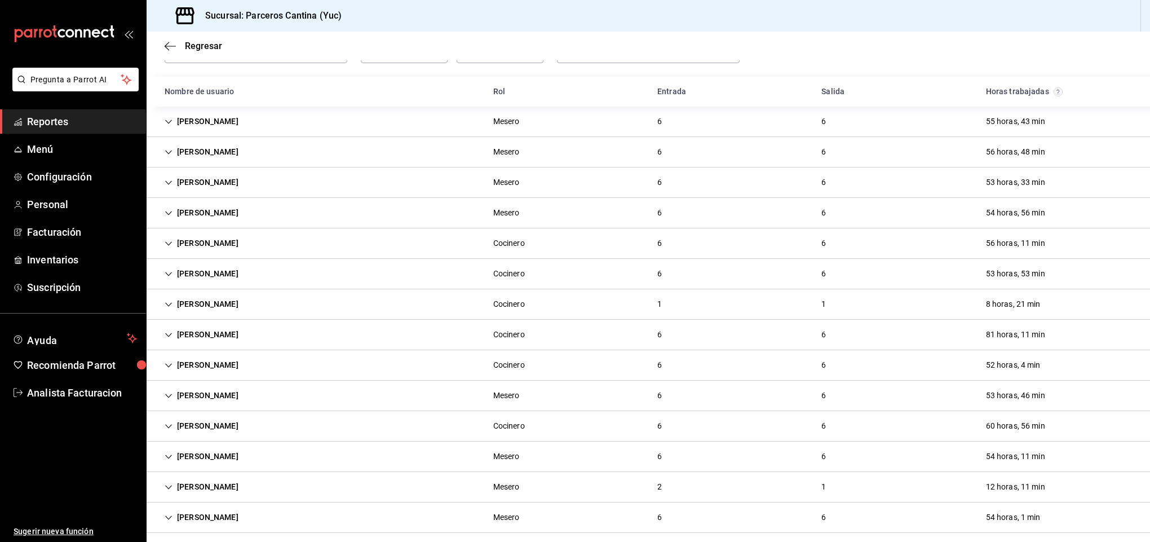
scroll to position [85, 0]
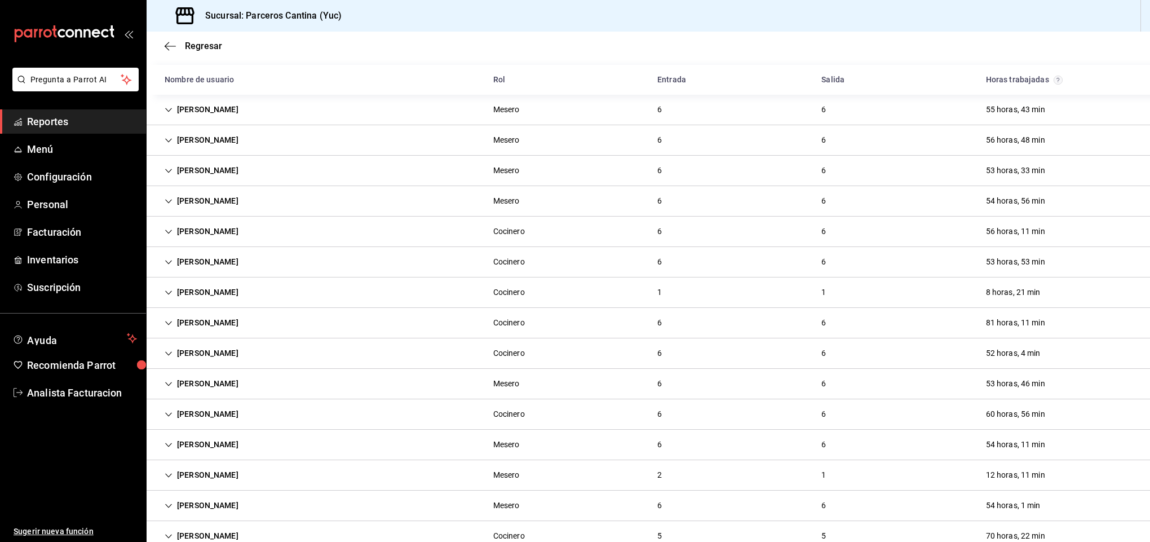
click at [207, 324] on div "[PERSON_NAME]" at bounding box center [202, 322] width 92 height 21
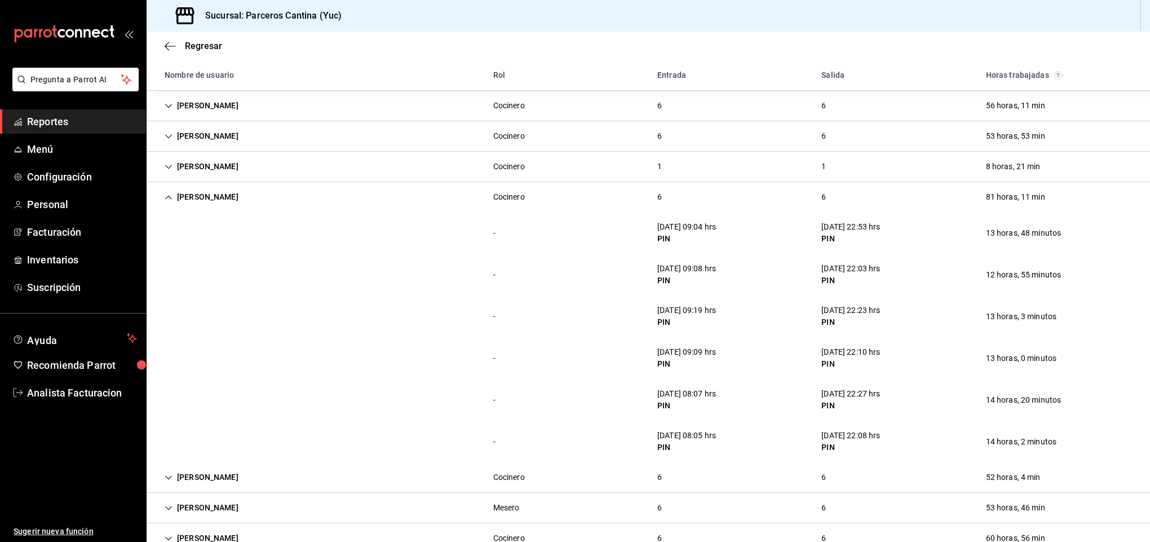
scroll to position [220, 0]
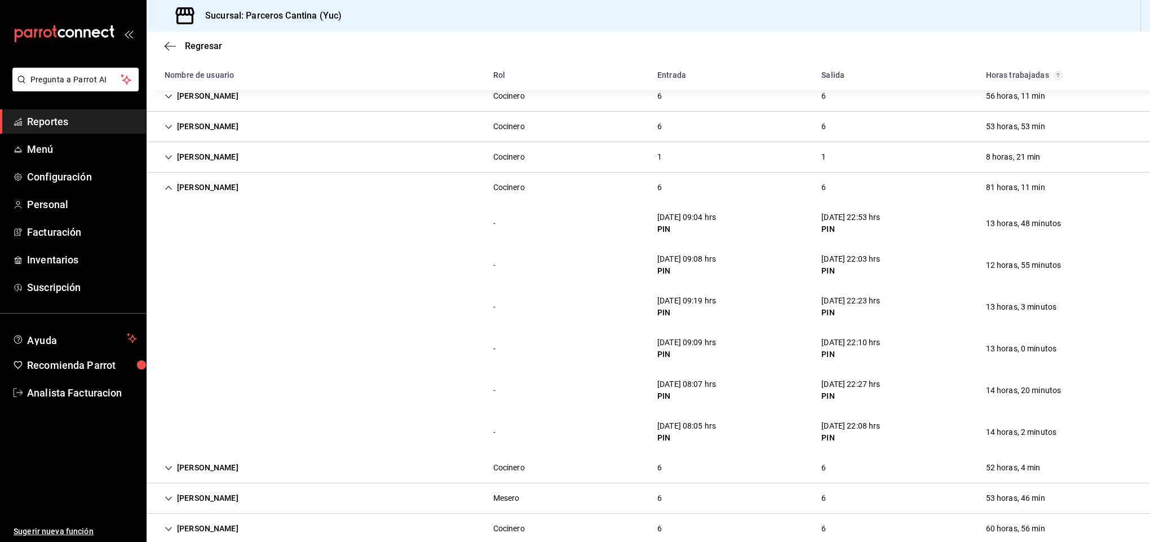
click at [205, 183] on div "[PERSON_NAME]" at bounding box center [202, 187] width 92 height 21
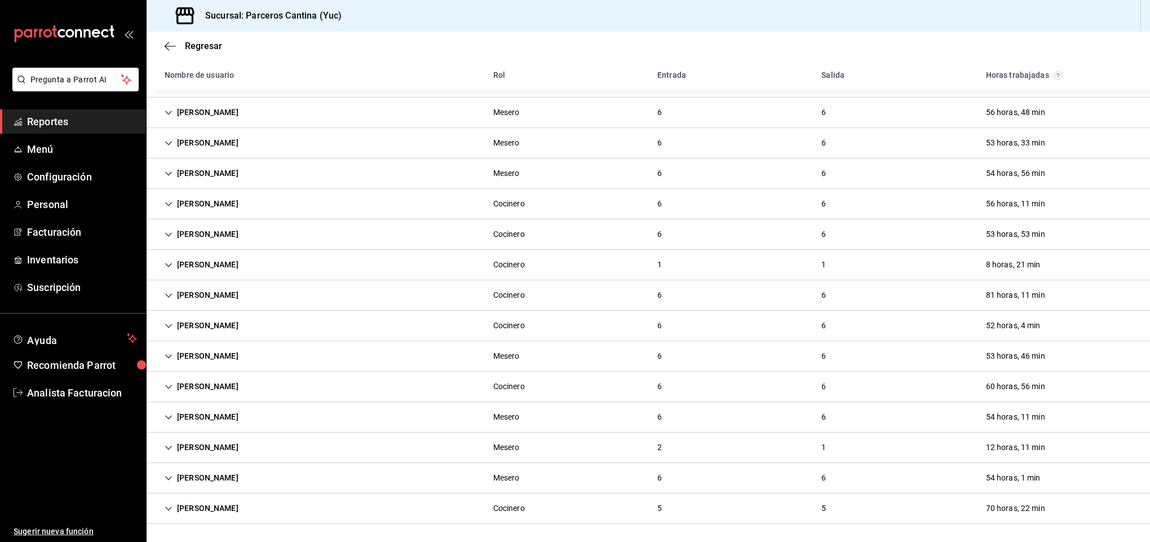
scroll to position [116, 0]
click at [218, 228] on div "[PERSON_NAME]" at bounding box center [202, 234] width 92 height 21
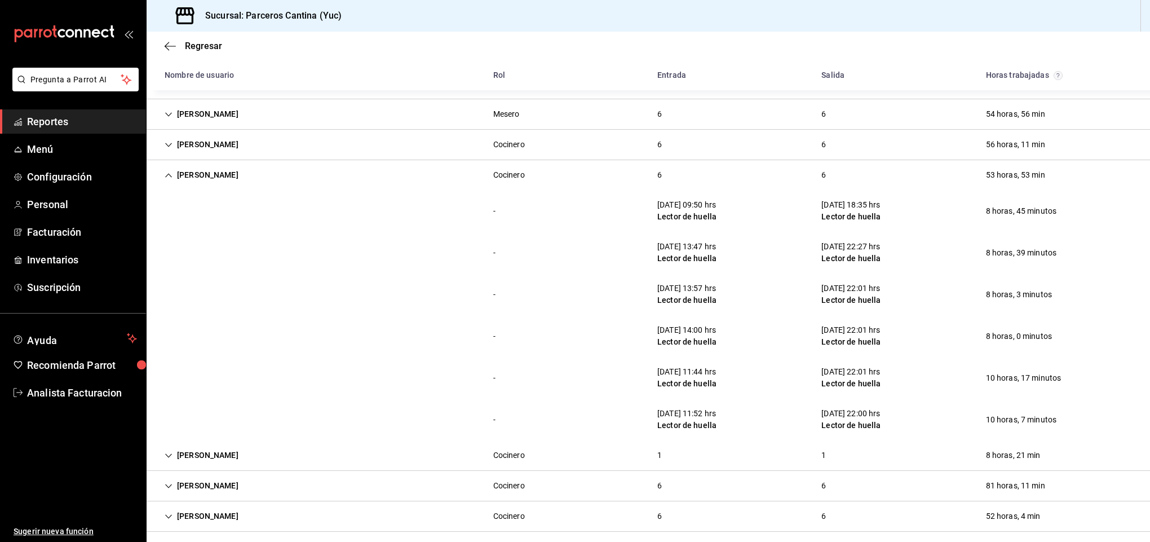
scroll to position [171, 0]
click at [214, 174] on div "[PERSON_NAME]" at bounding box center [202, 175] width 92 height 21
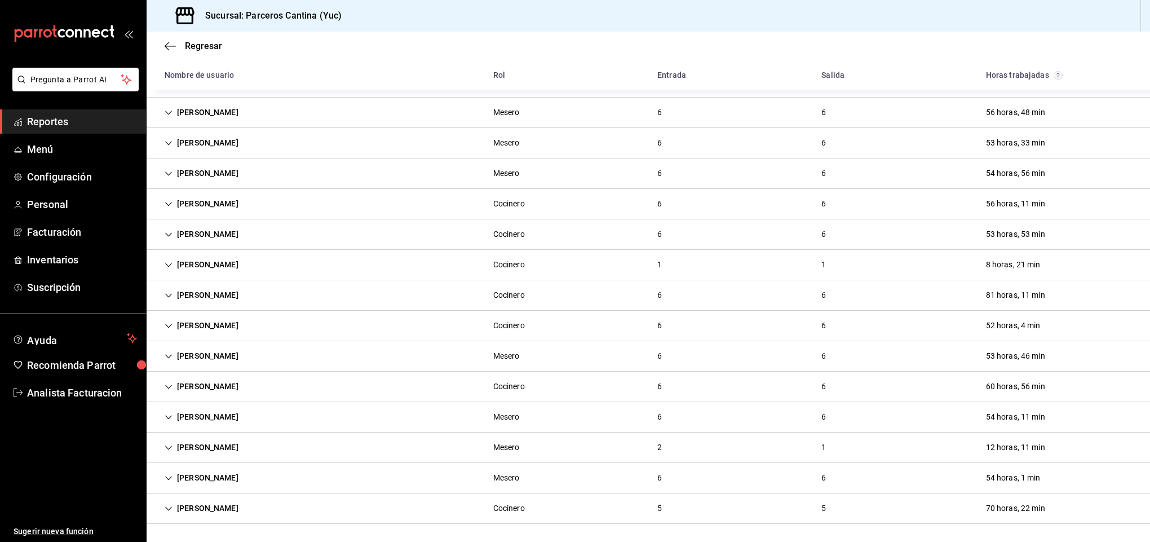
scroll to position [116, 0]
click at [189, 200] on div "[PERSON_NAME]" at bounding box center [202, 203] width 92 height 21
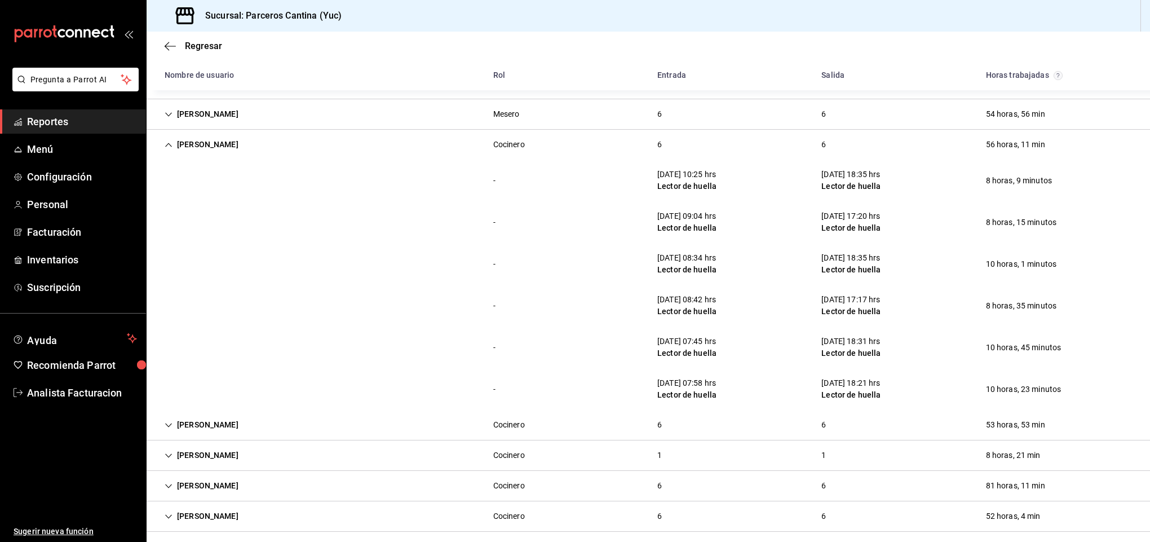
scroll to position [171, 0]
click at [202, 141] on div "[PERSON_NAME]" at bounding box center [202, 144] width 92 height 21
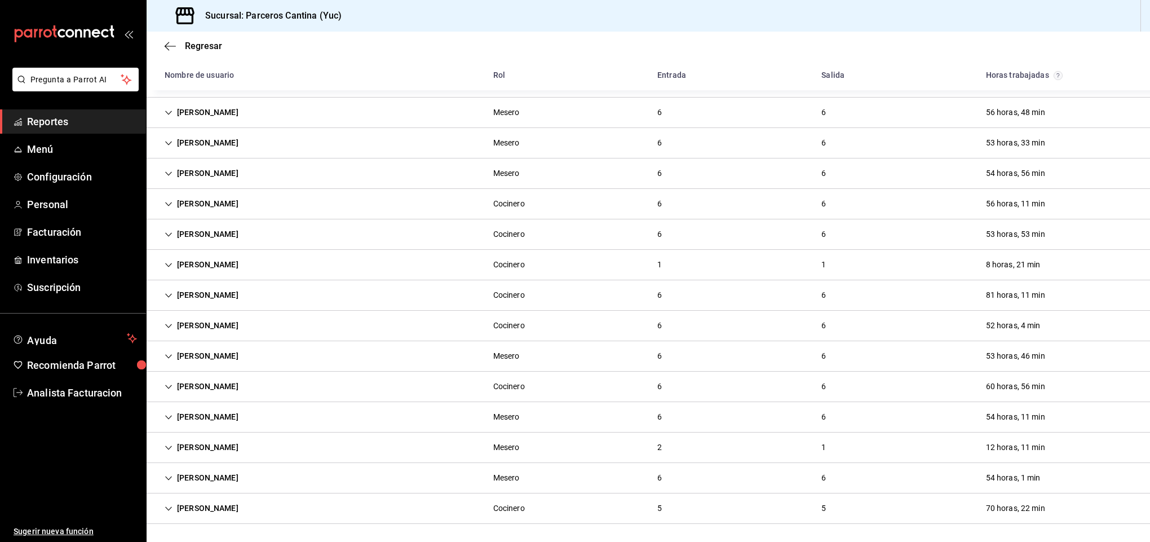
scroll to position [116, 0]
click at [189, 264] on div "[PERSON_NAME]" at bounding box center [202, 264] width 92 height 21
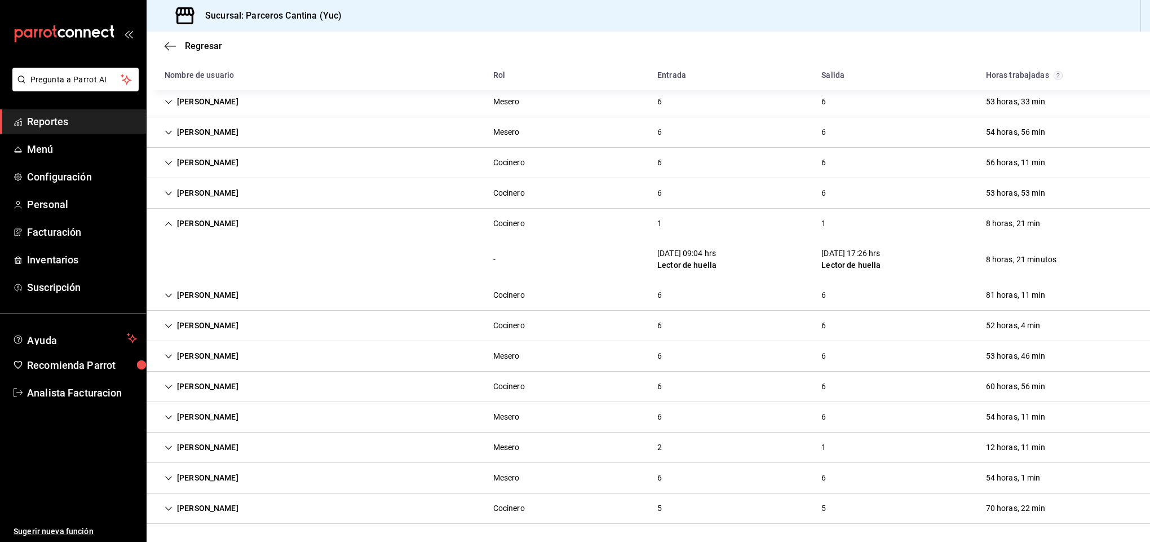
scroll to position [156, 0]
click at [200, 216] on div "[PERSON_NAME]" at bounding box center [202, 223] width 92 height 21
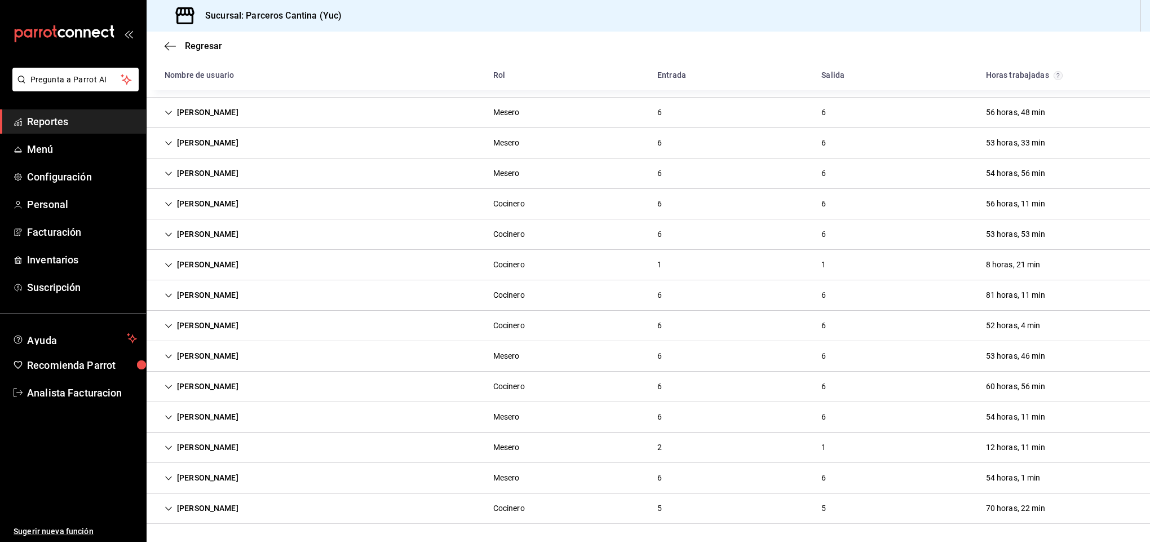
scroll to position [116, 0]
click at [201, 320] on div "[PERSON_NAME]" at bounding box center [202, 325] width 92 height 21
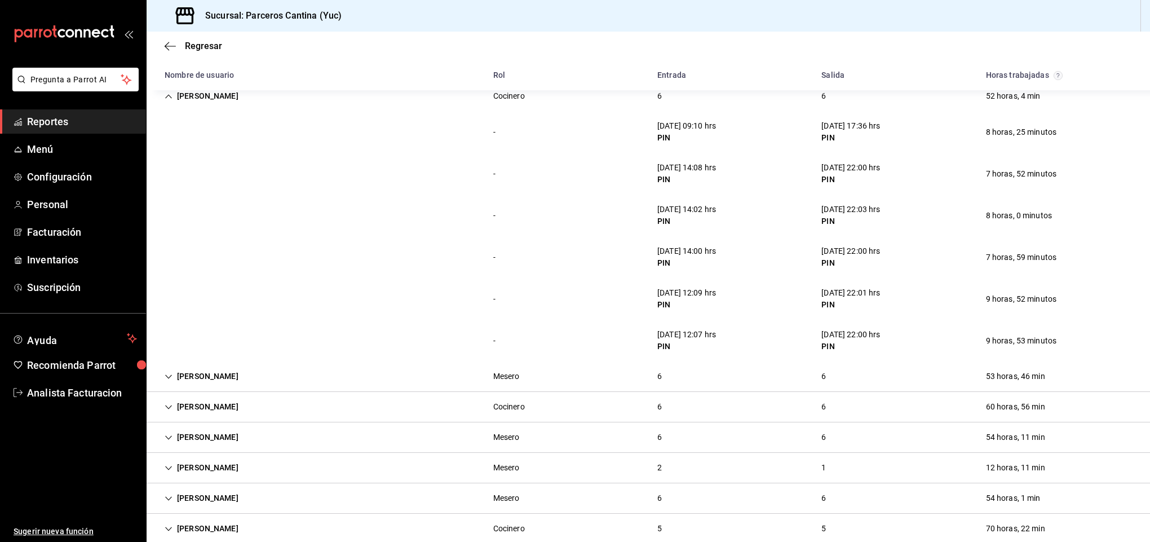
scroll to position [330, 0]
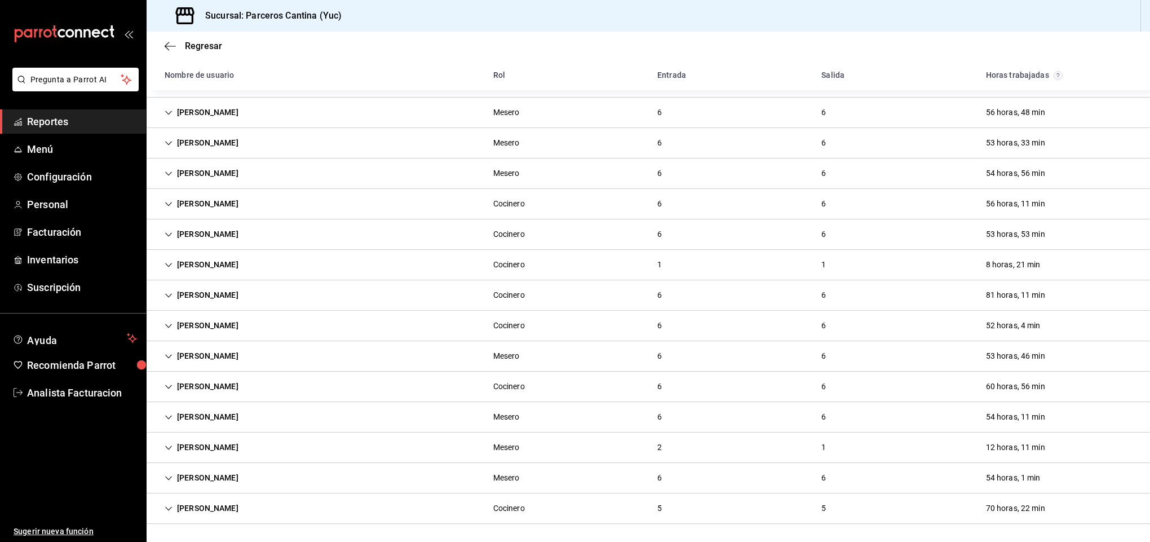
scroll to position [116, 0]
click at [247, 507] on div "[PERSON_NAME]" at bounding box center [202, 508] width 92 height 21
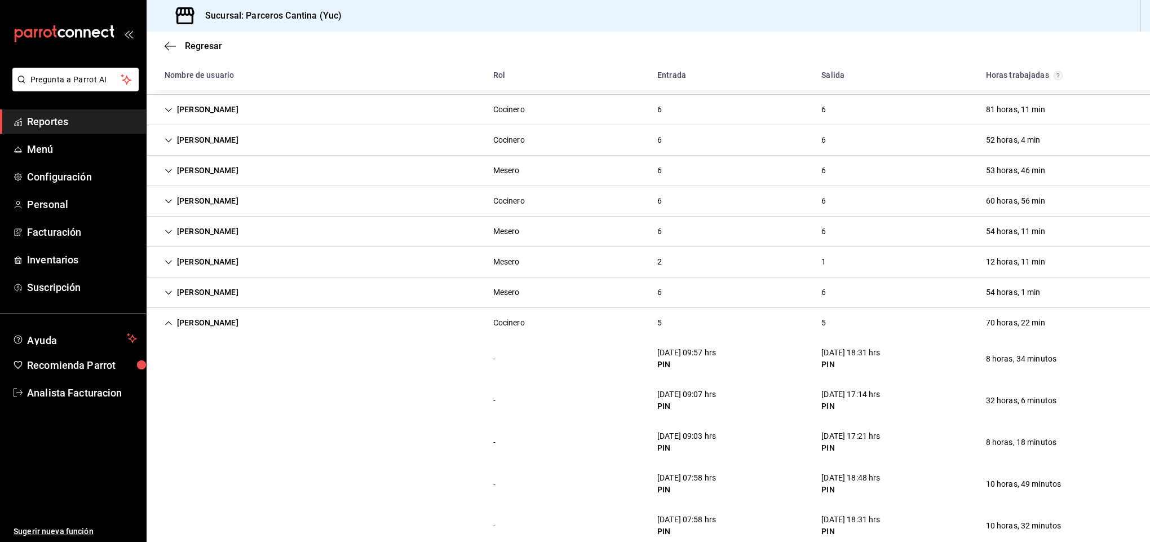
scroll to position [323, 0]
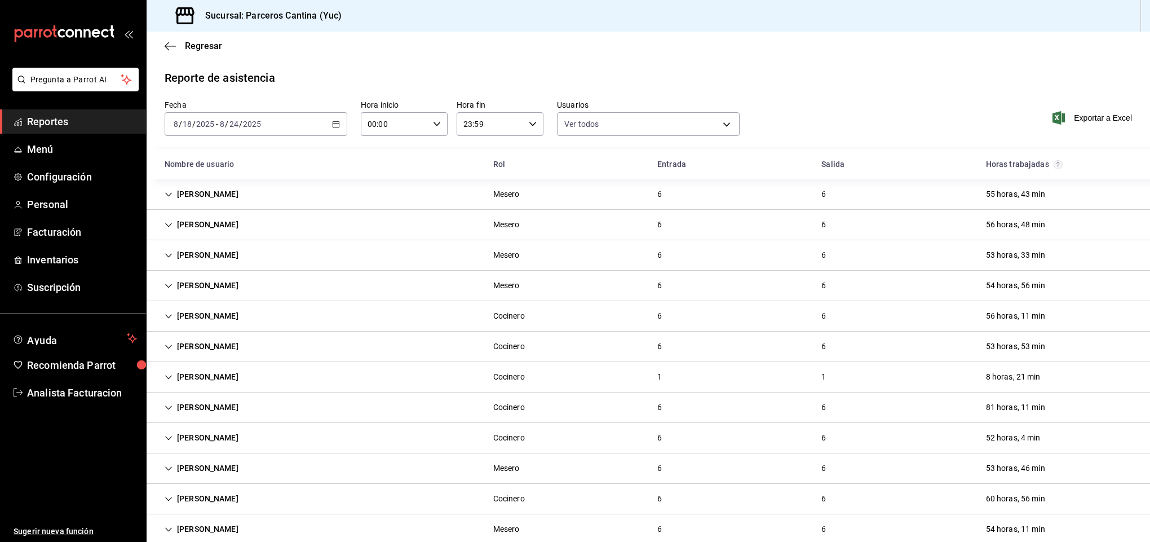
click at [209, 379] on div "[PERSON_NAME]" at bounding box center [202, 376] width 92 height 21
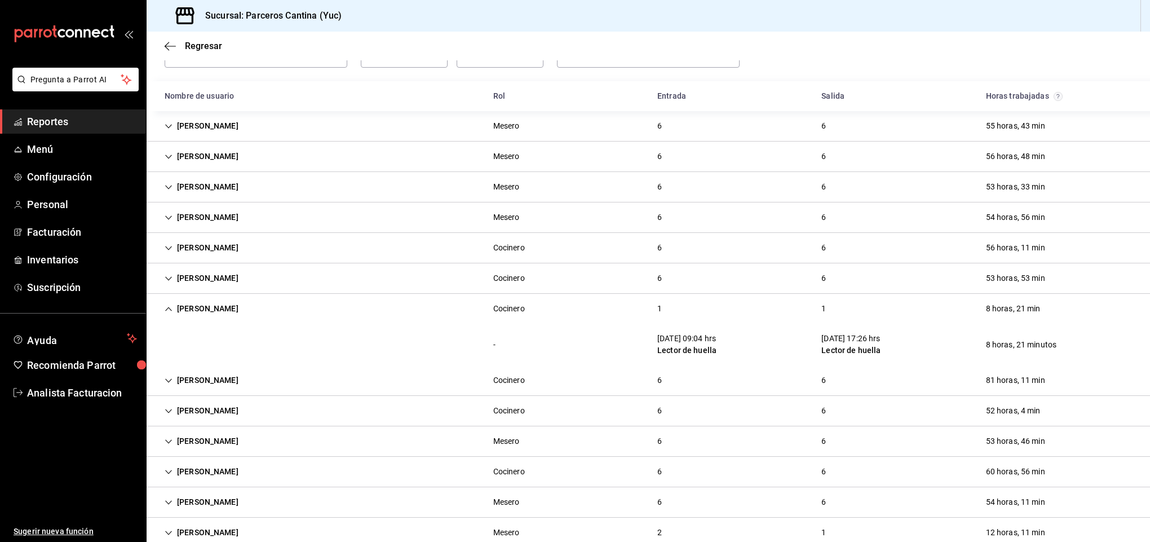
scroll to position [101, 0]
